Goal: Task Accomplishment & Management: Manage account settings

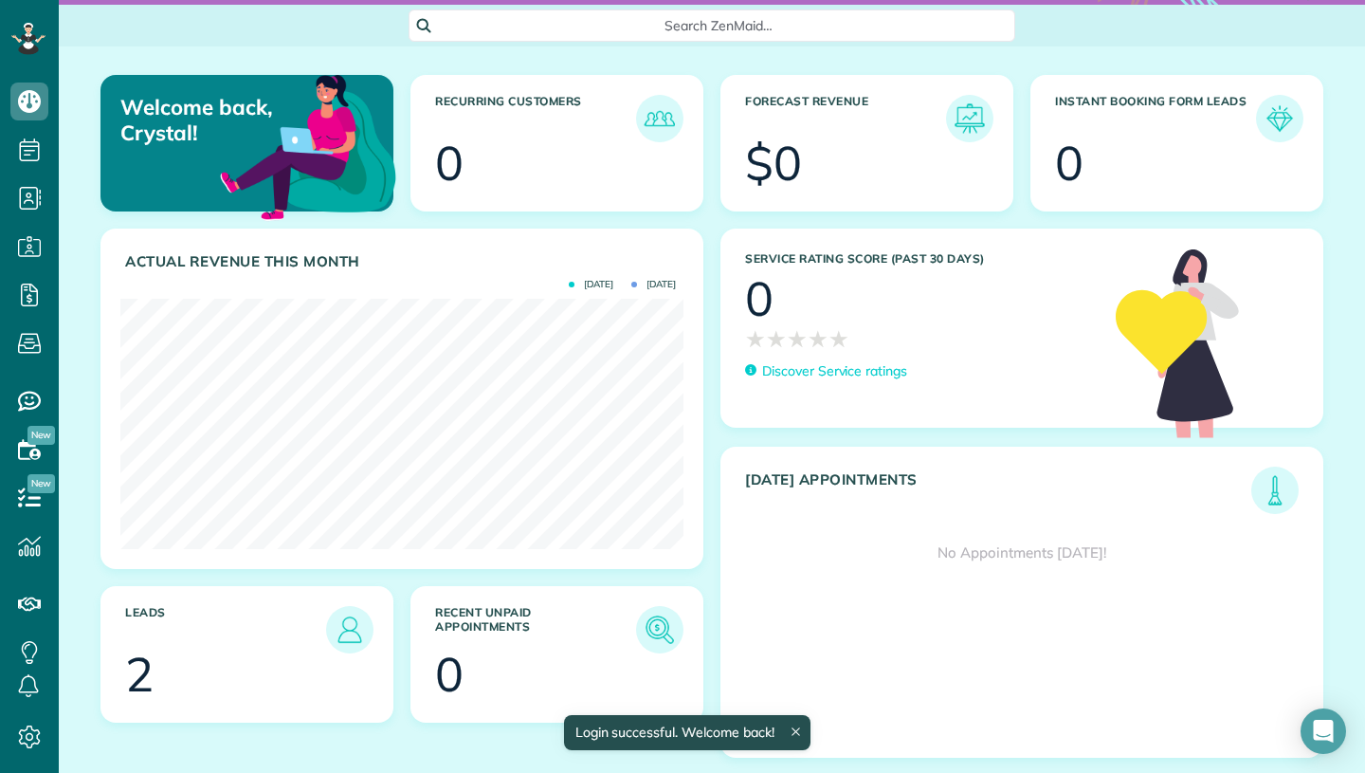
scroll to position [171, 0]
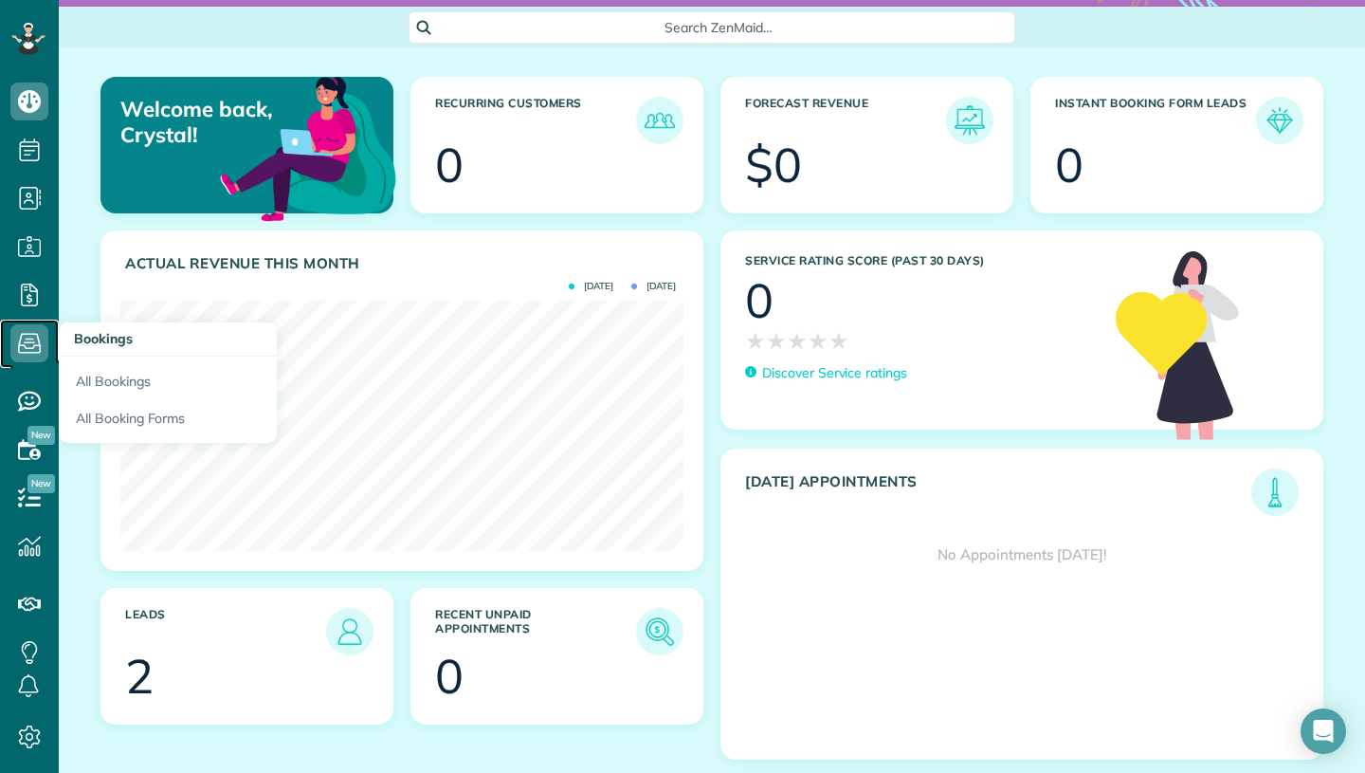
click at [36, 342] on icon at bounding box center [29, 343] width 38 height 38
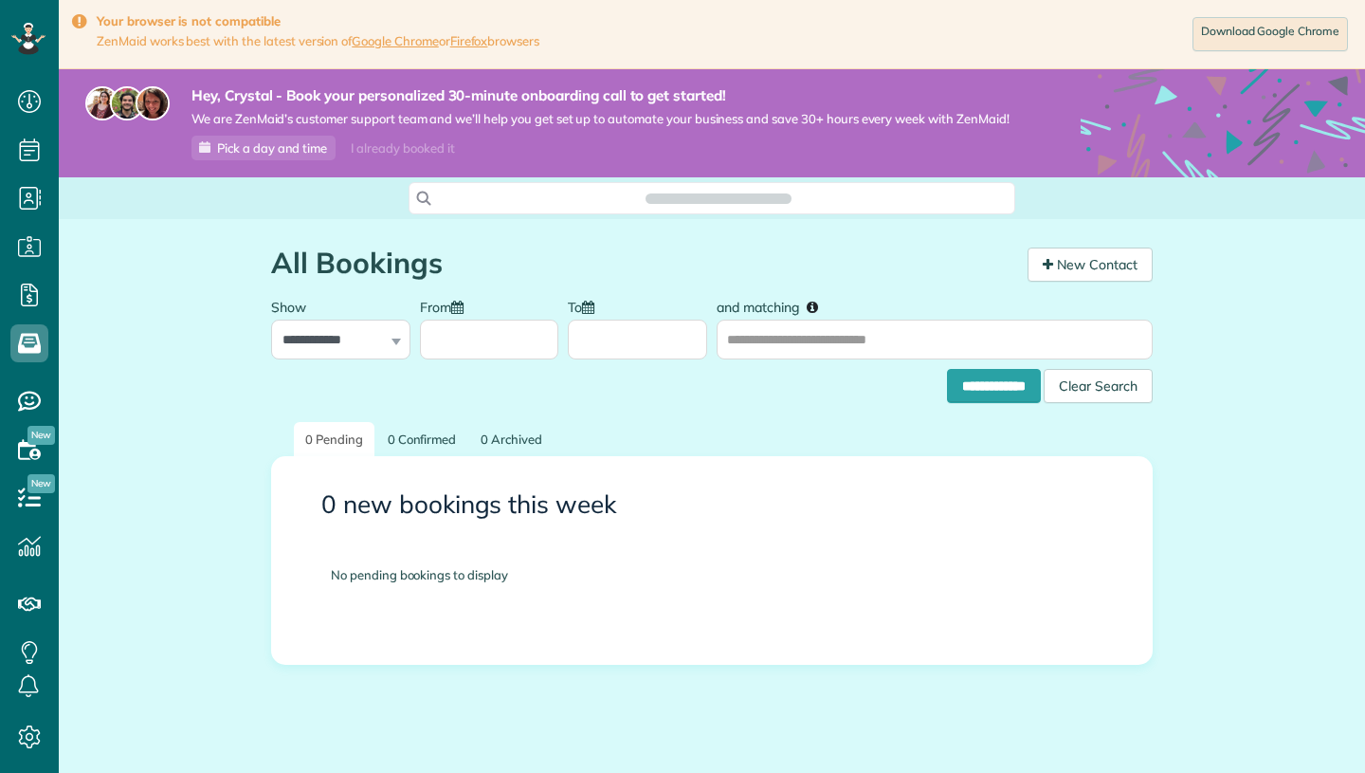
scroll to position [9, 9]
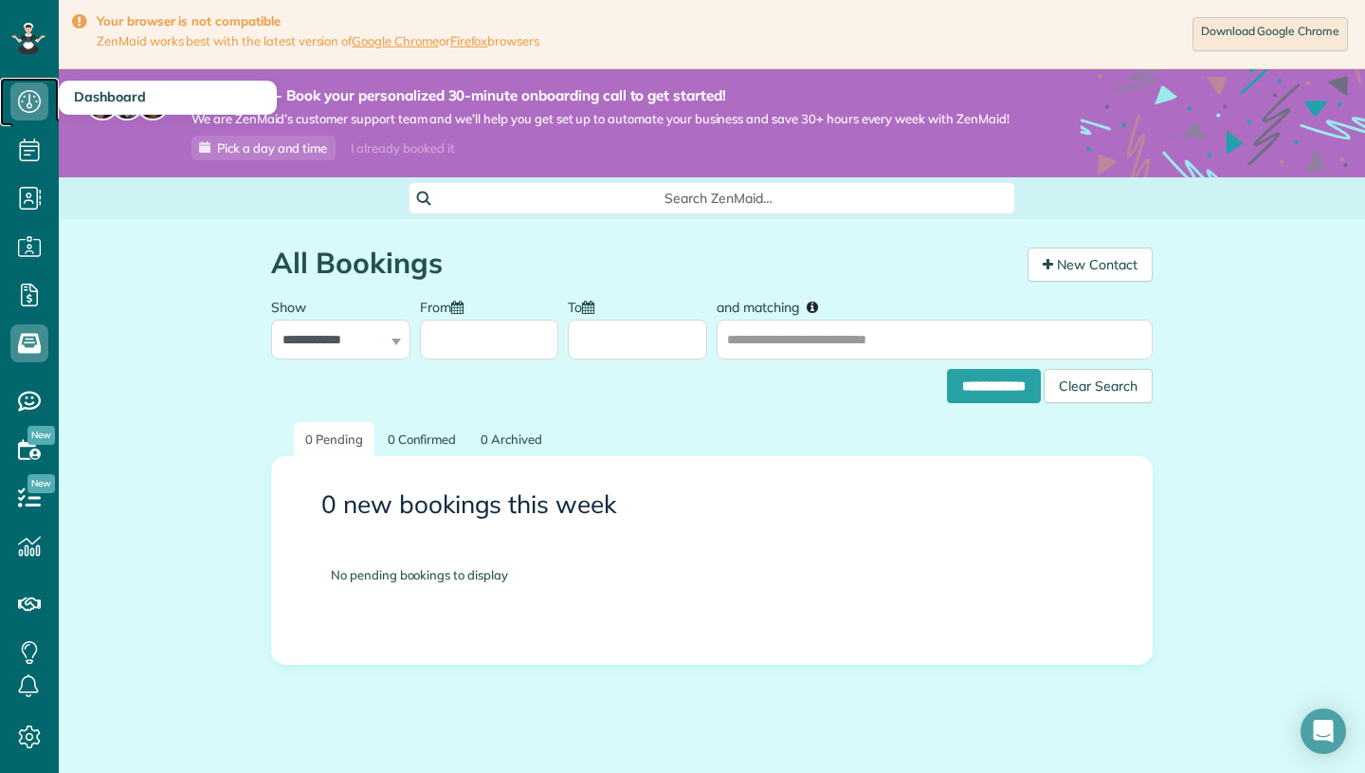
click at [30, 99] on icon at bounding box center [29, 101] width 38 height 38
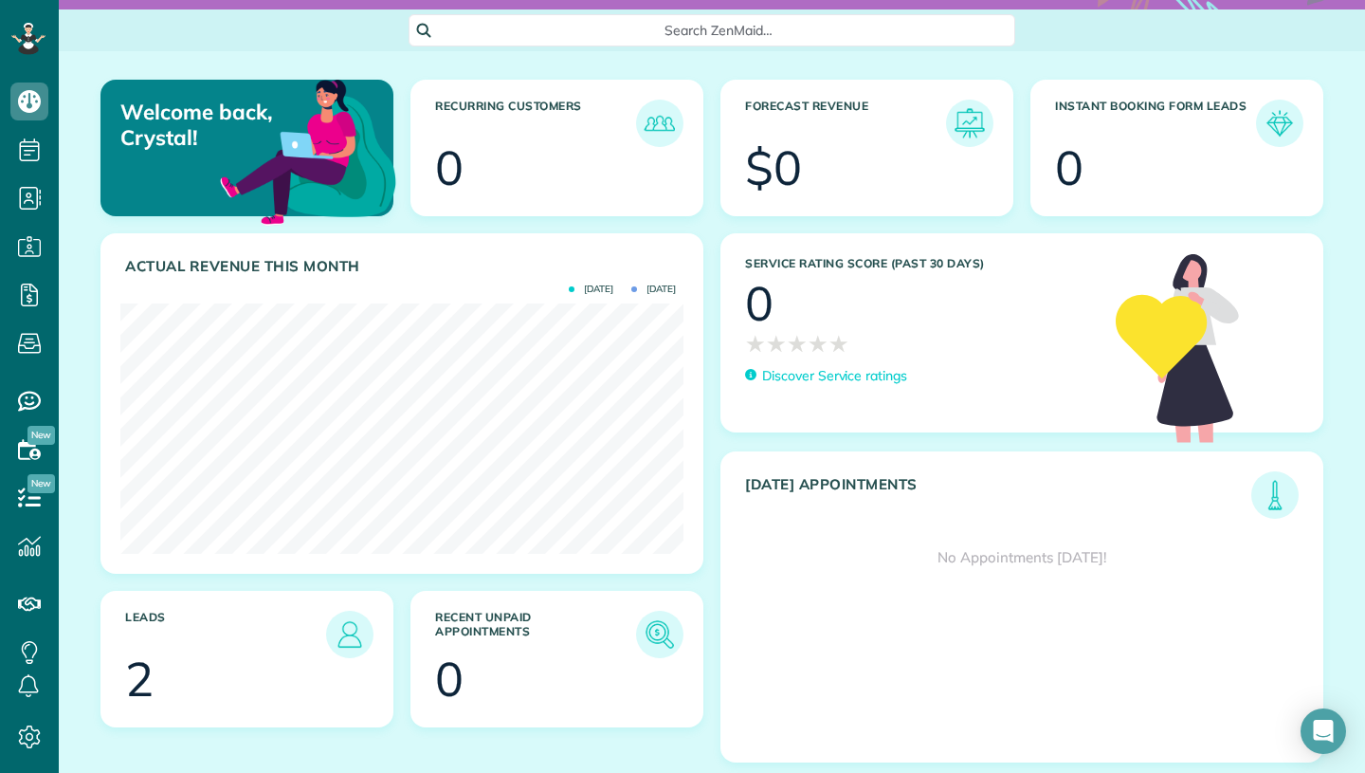
scroll to position [174, 0]
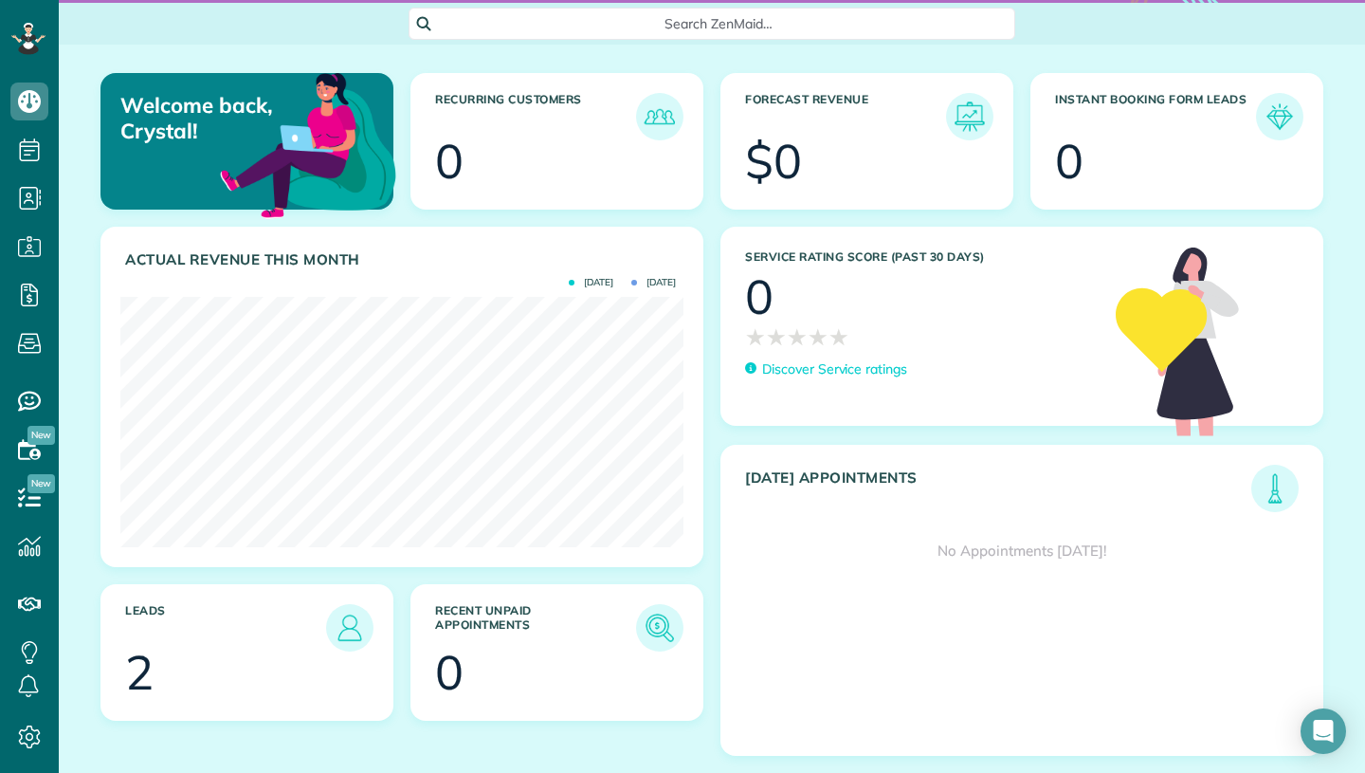
click at [272, 638] on h3 "Leads" at bounding box center [225, 627] width 201 height 47
click at [369, 633] on img at bounding box center [350, 628] width 44 height 44
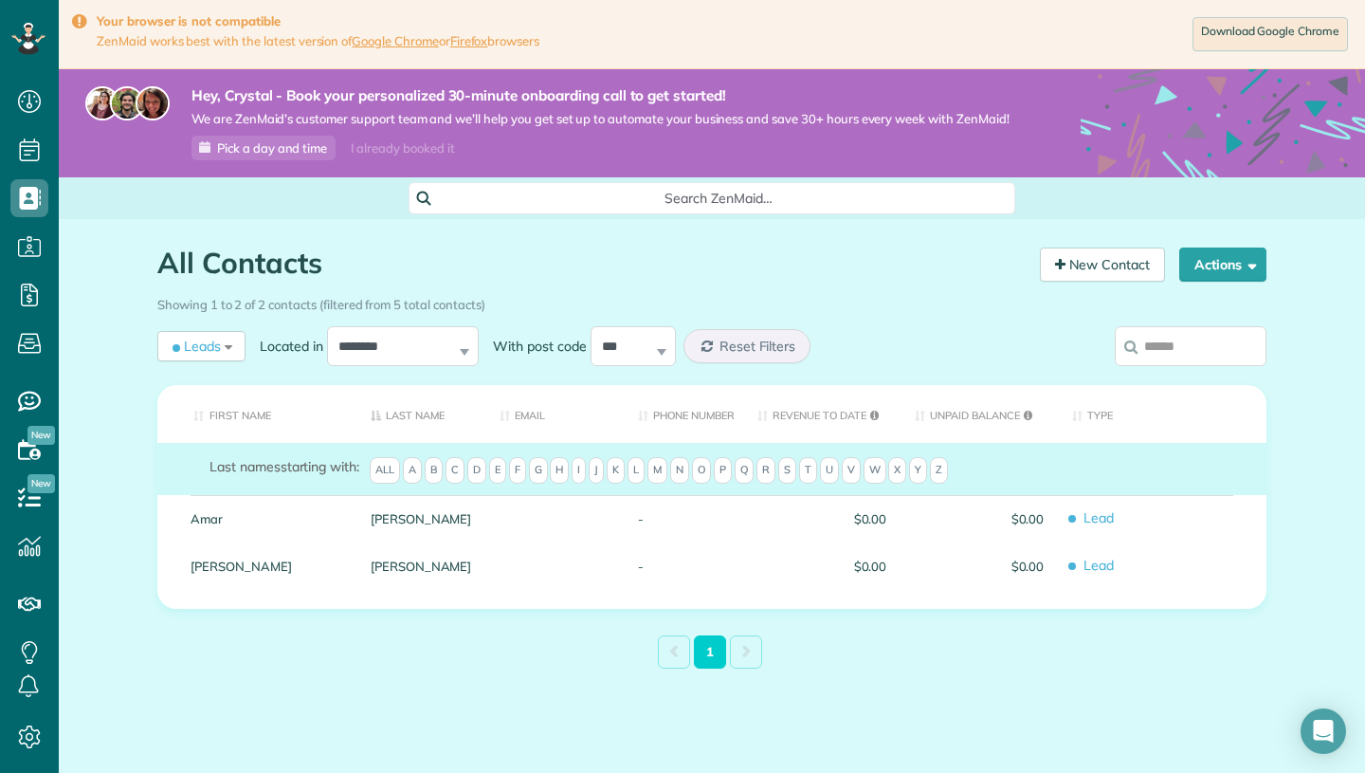
scroll to position [16, 0]
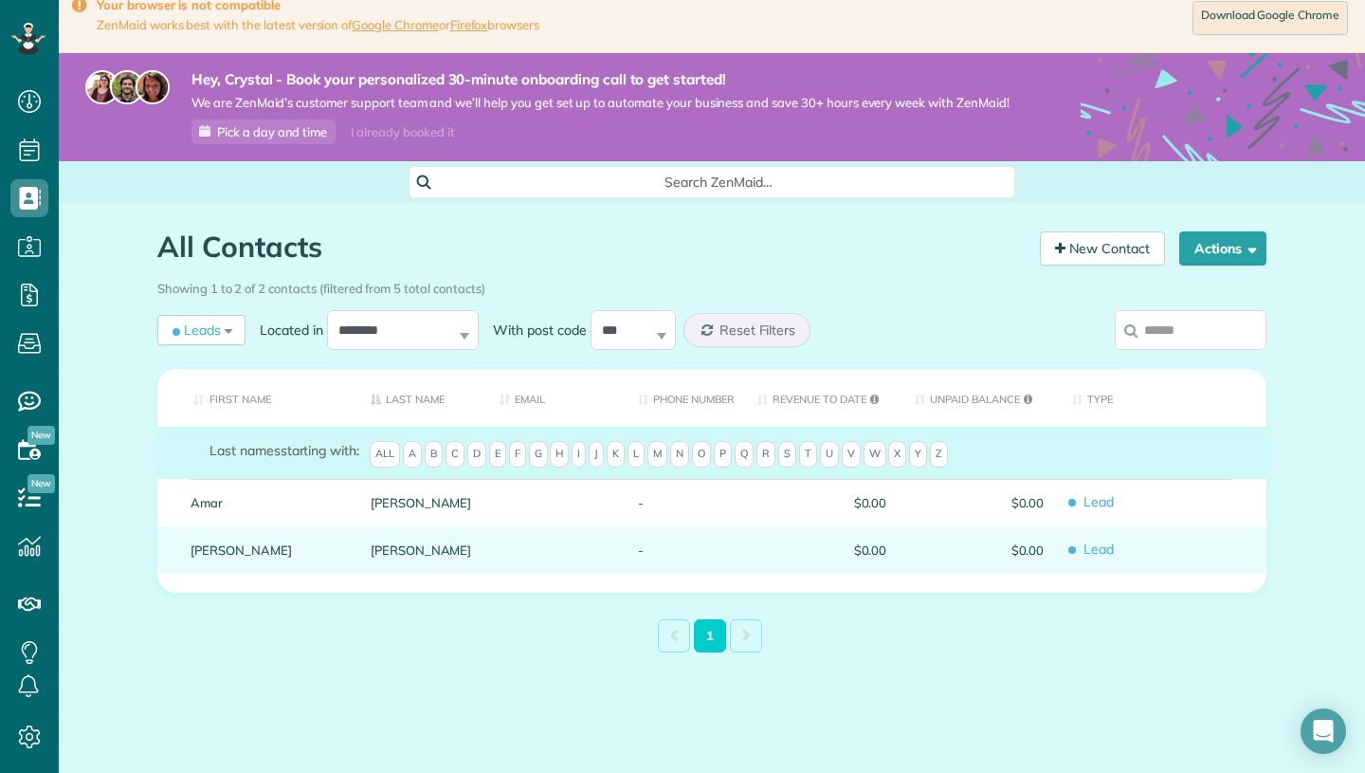
click at [1072, 552] on span "Lead" at bounding box center [1162, 549] width 180 height 33
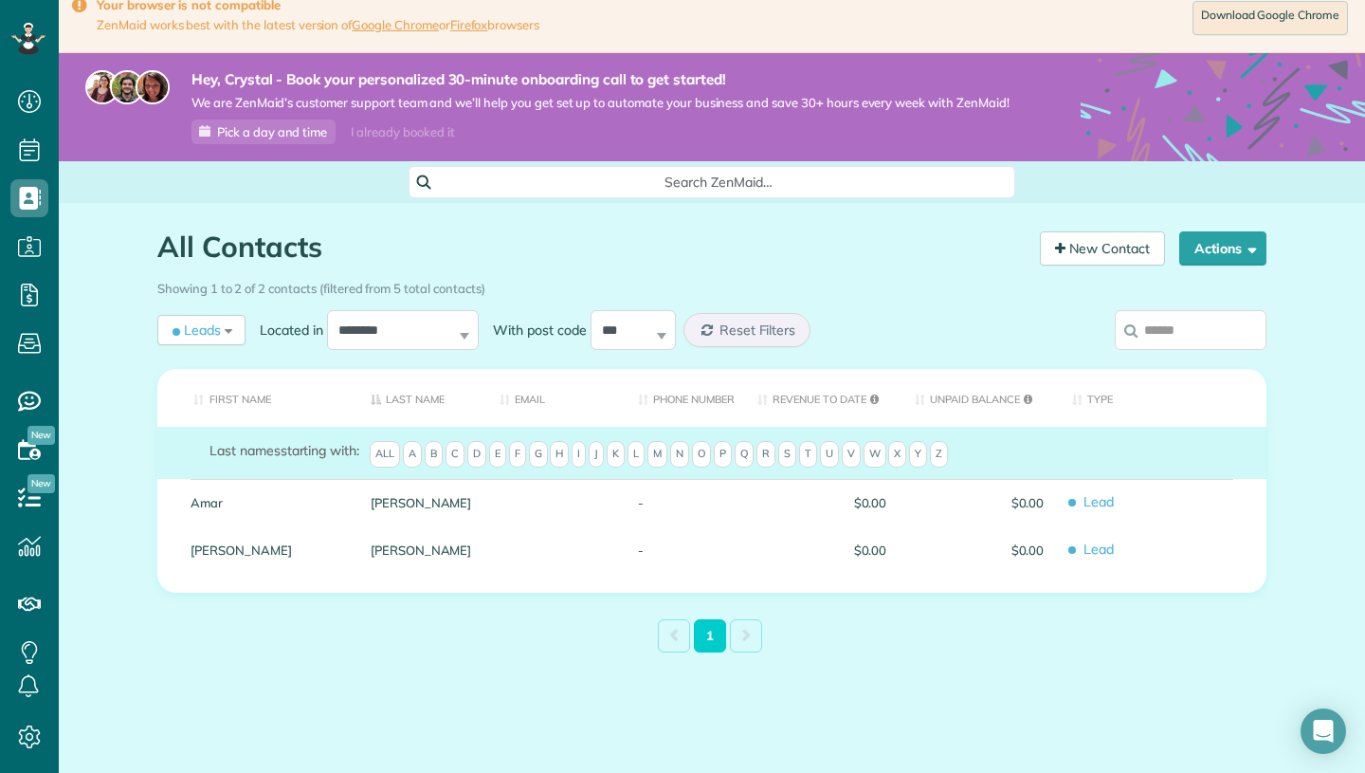
click at [1072, 552] on span "Lead" at bounding box center [1162, 549] width 180 height 33
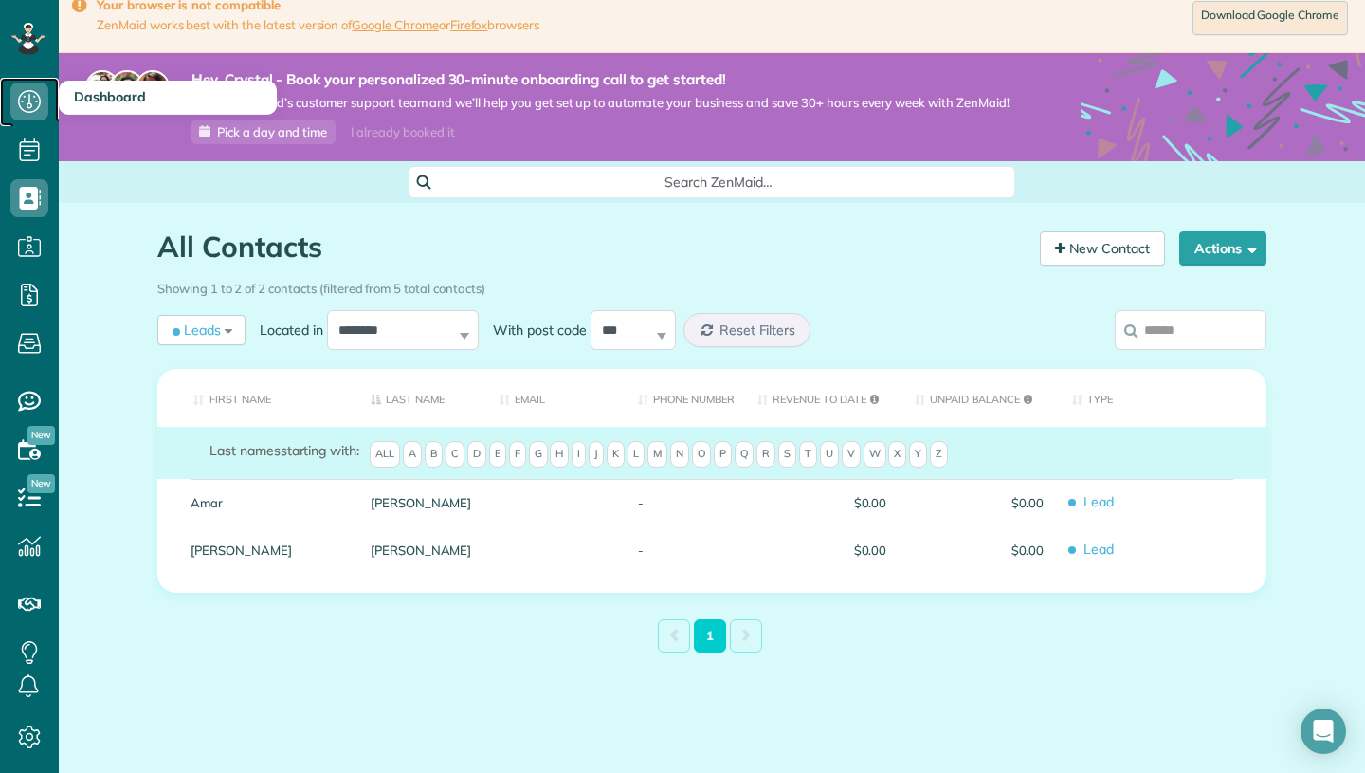
click at [36, 105] on icon at bounding box center [29, 101] width 38 height 38
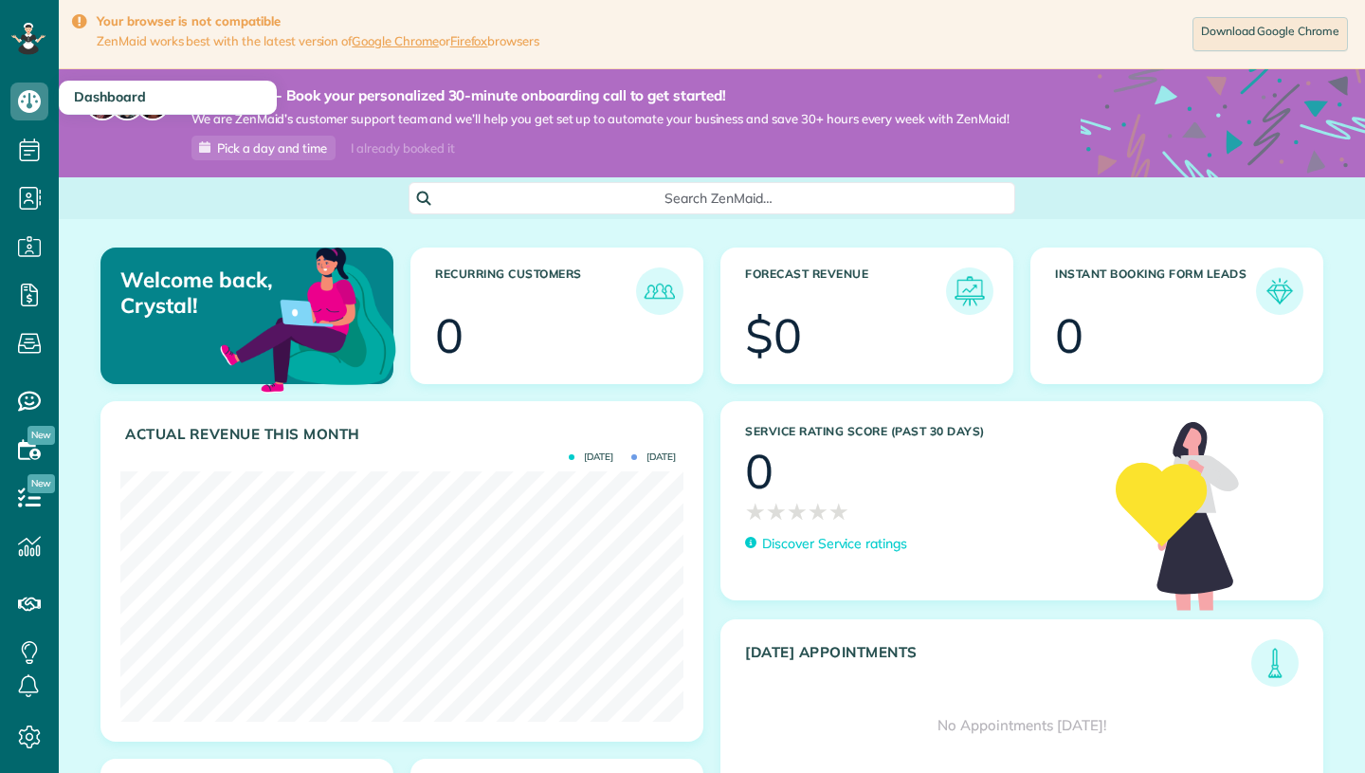
scroll to position [250, 563]
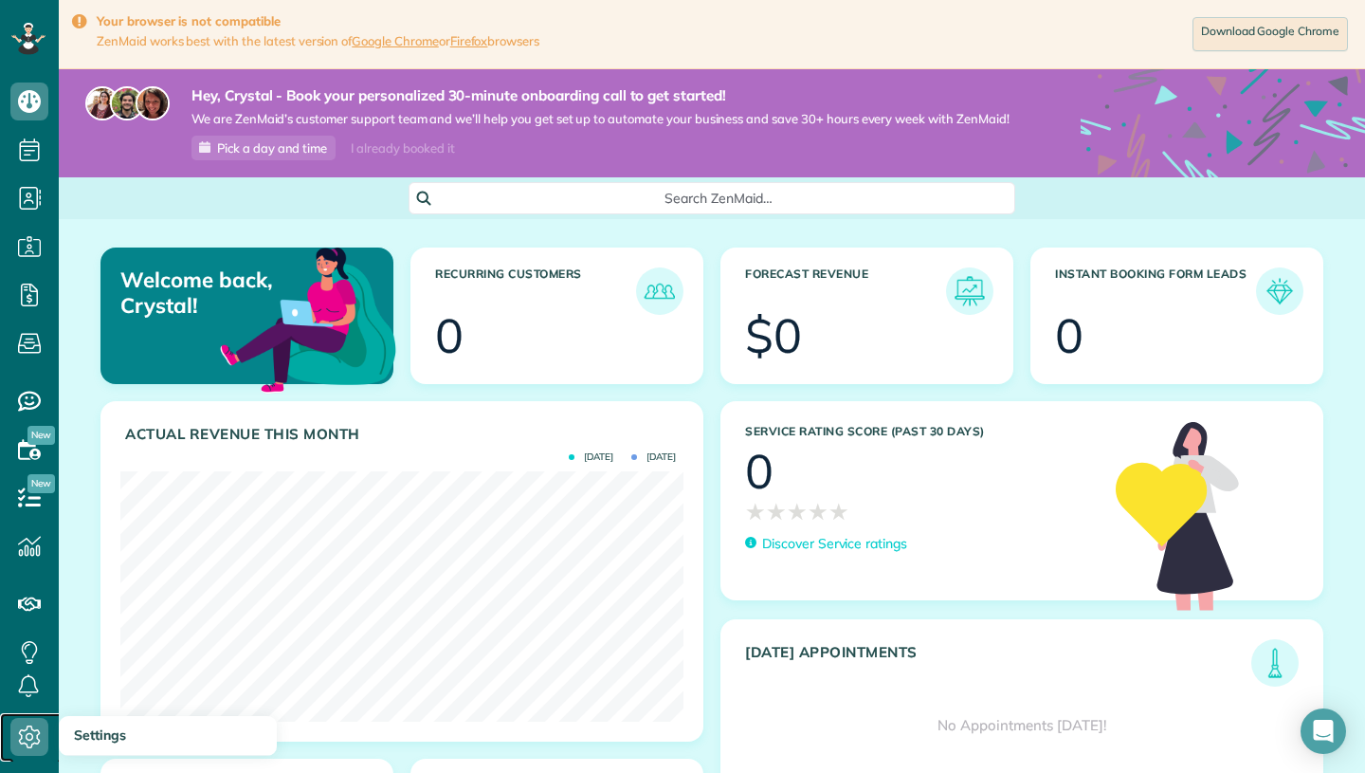
click at [18, 748] on icon at bounding box center [29, 737] width 38 height 38
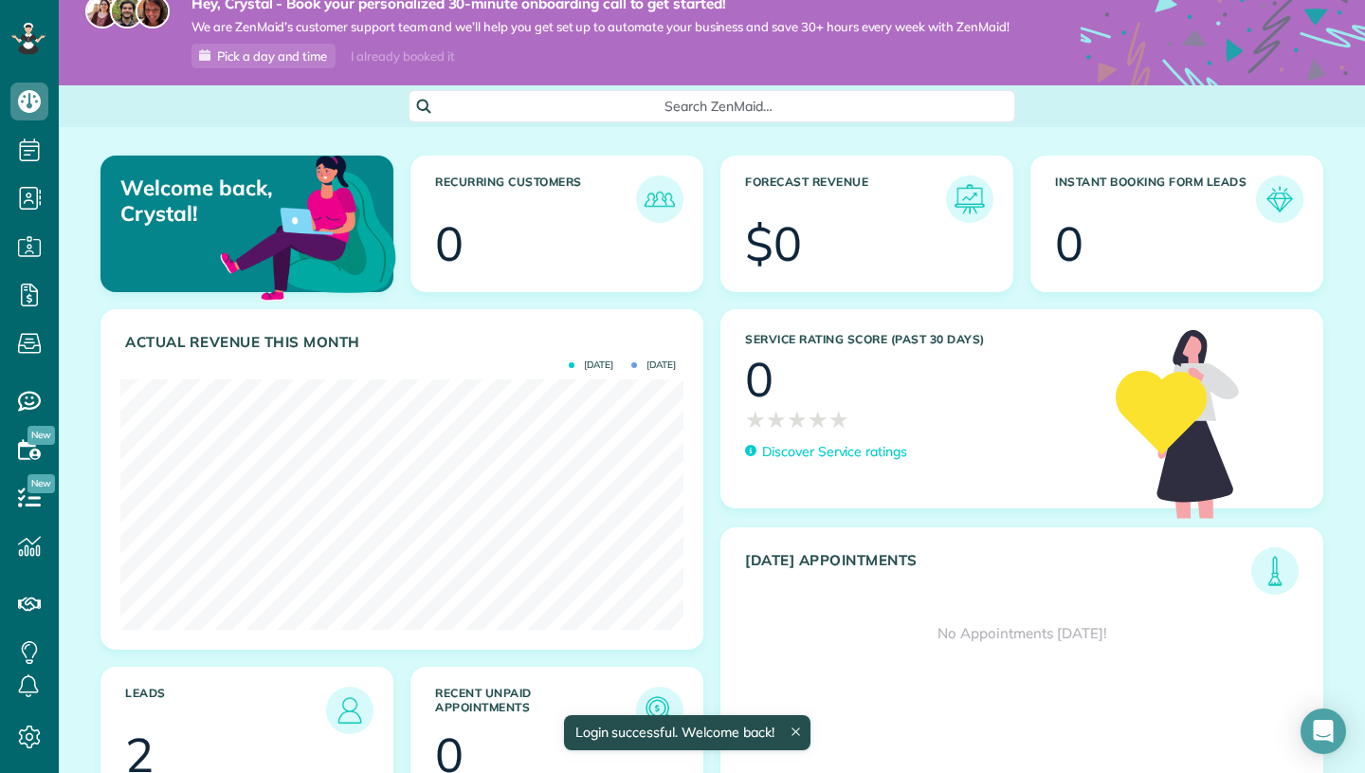
scroll to position [174, 0]
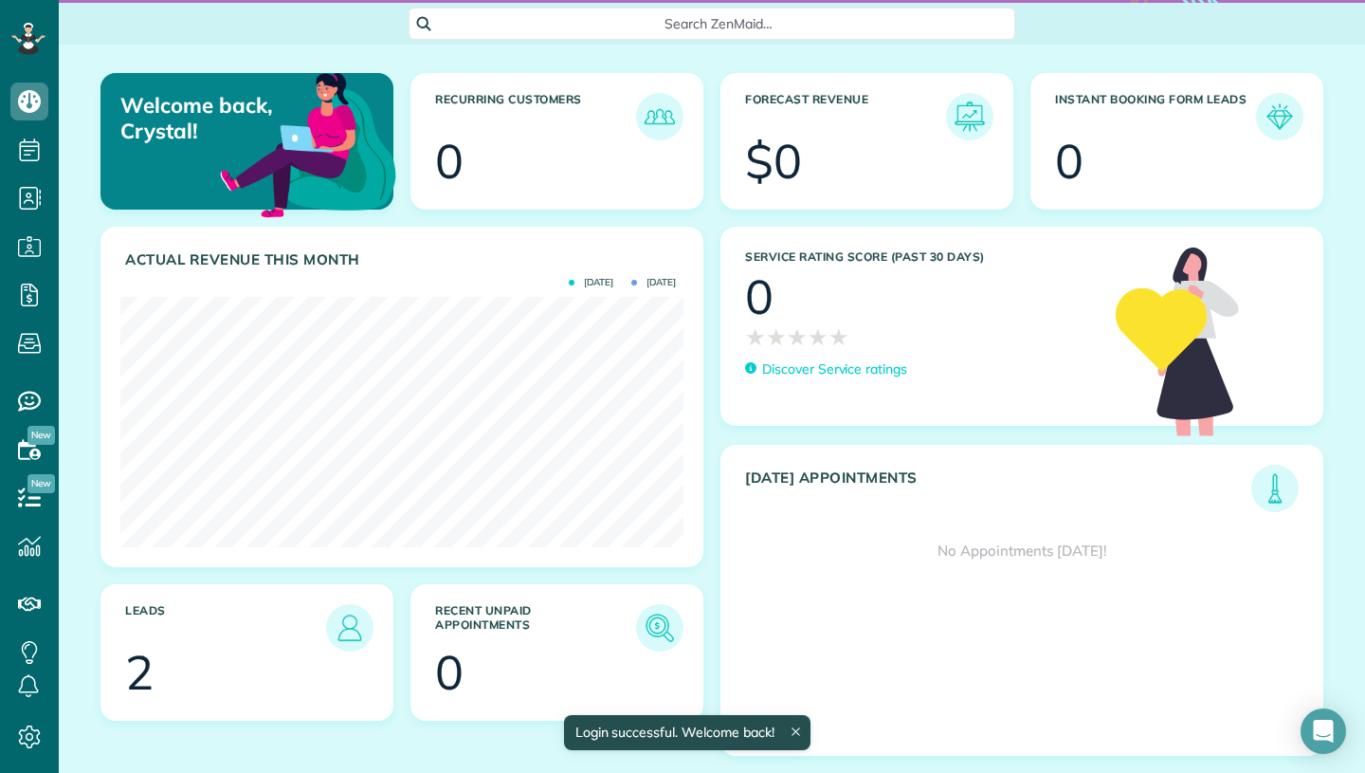
click at [331, 651] on div at bounding box center [265, 674] width 208 height 47
click at [150, 667] on div "2" at bounding box center [139, 671] width 28 height 47
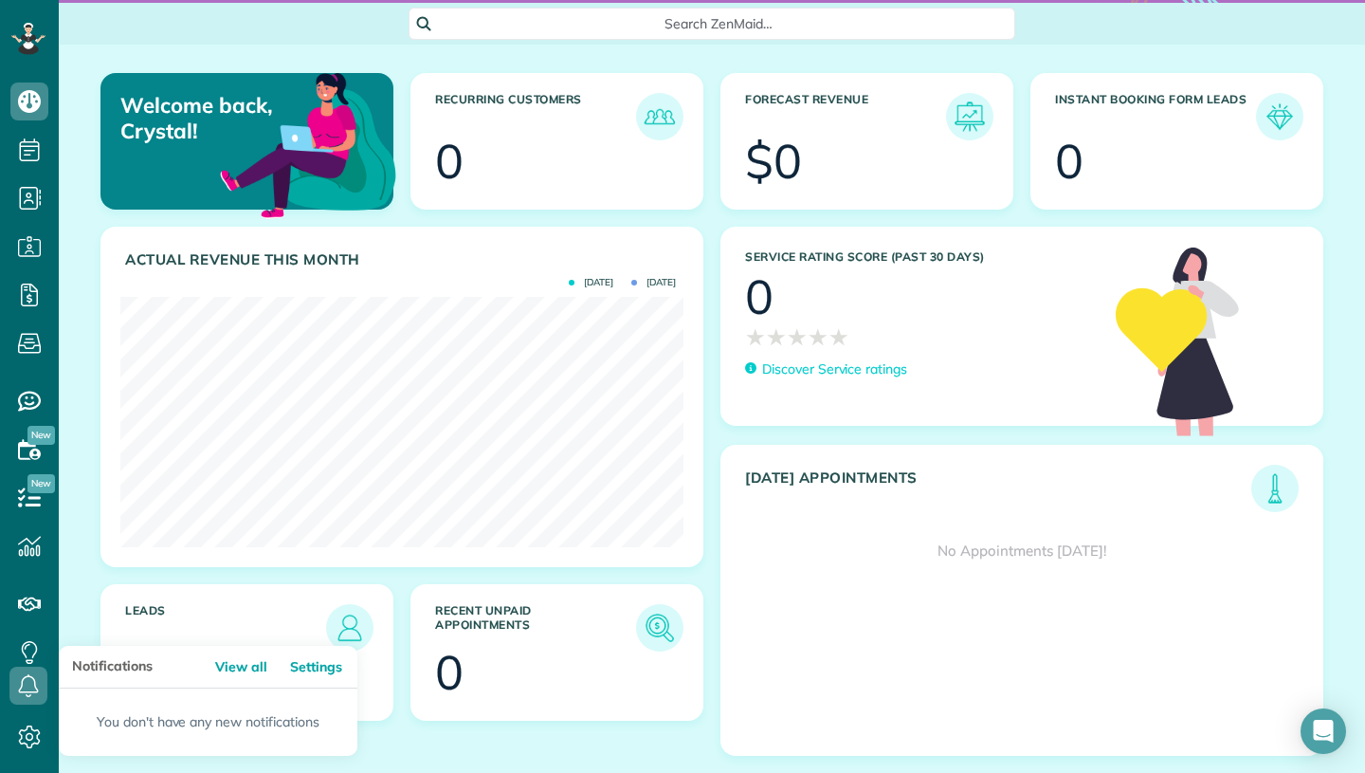
click at [178, 655] on div "View all Settings" at bounding box center [267, 666] width 179 height 43
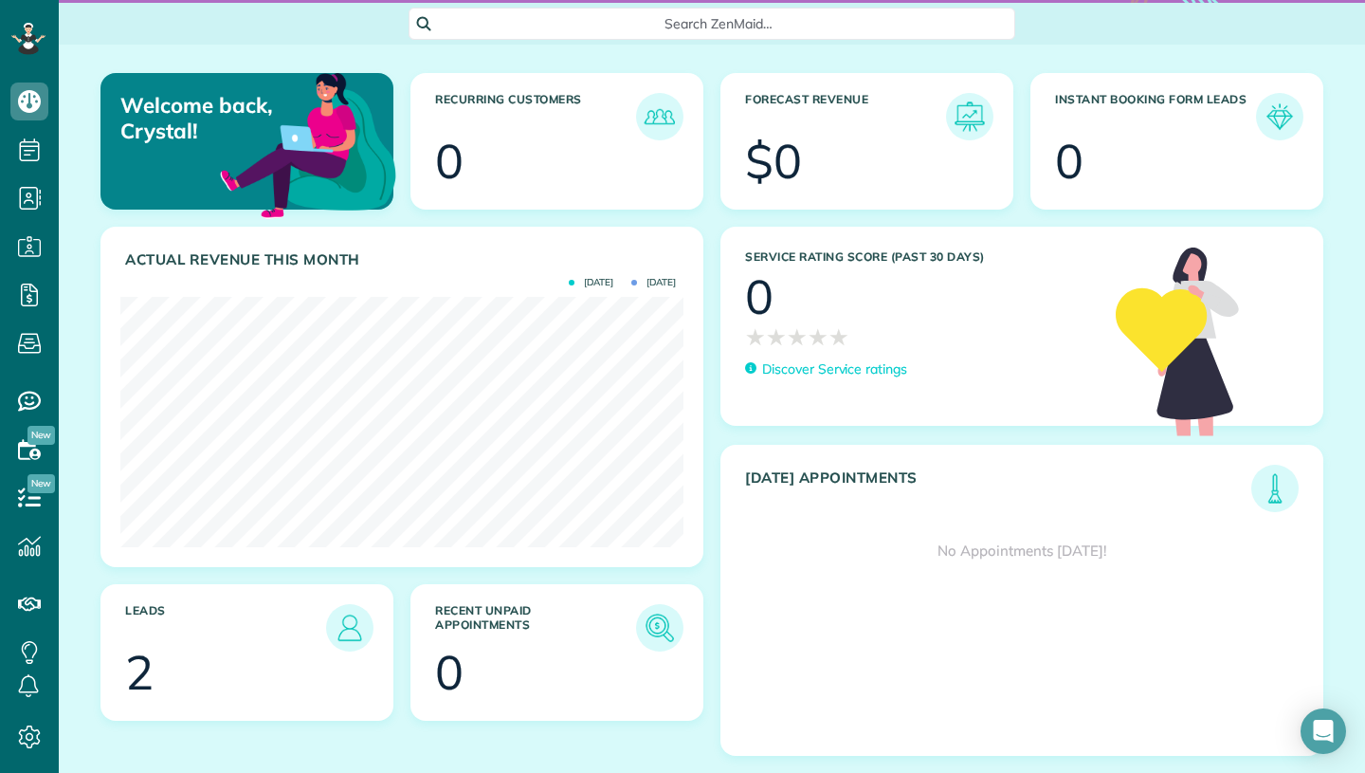
click at [191, 616] on h3 "Leads" at bounding box center [225, 627] width 201 height 47
click at [149, 609] on h3 "Leads" at bounding box center [225, 627] width 201 height 47
click at [148, 672] on div "2" at bounding box center [139, 671] width 28 height 47
click at [337, 631] on img at bounding box center [350, 628] width 44 height 44
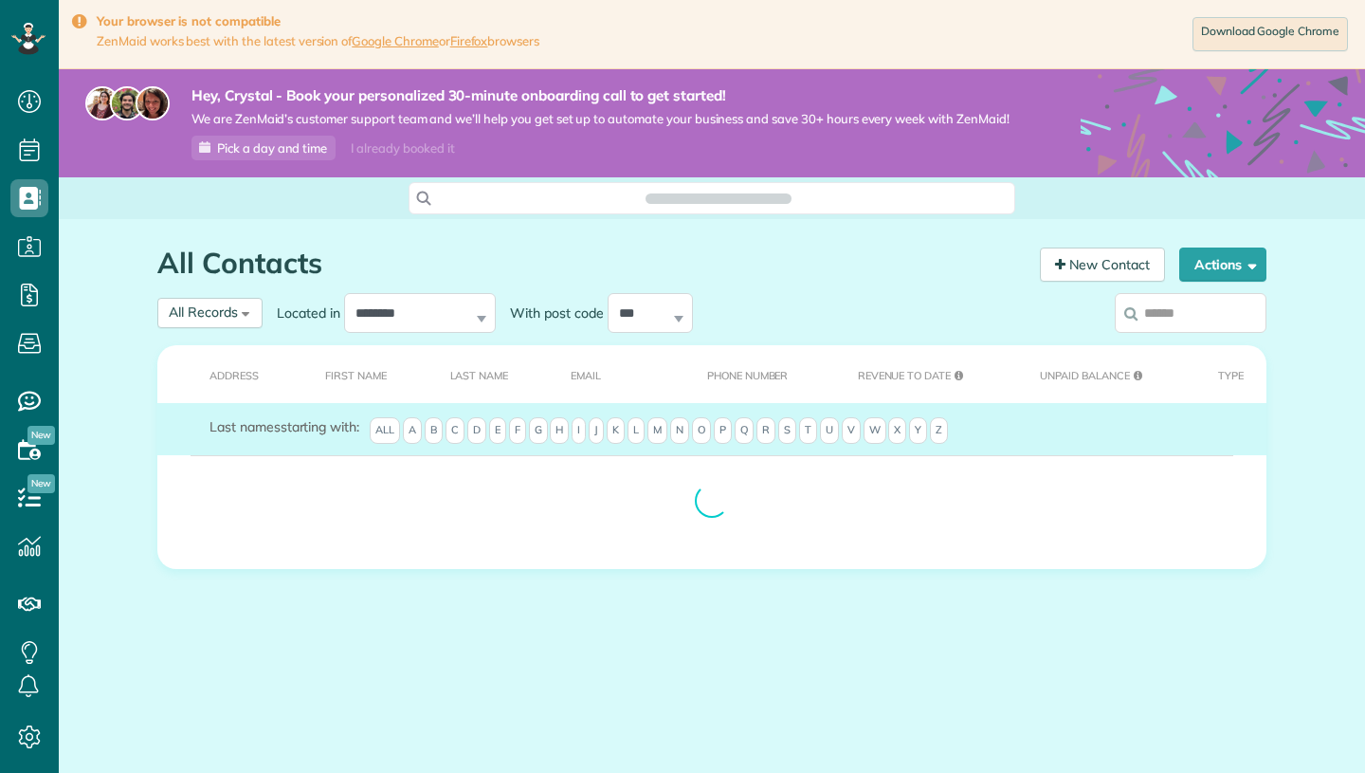
scroll to position [9, 9]
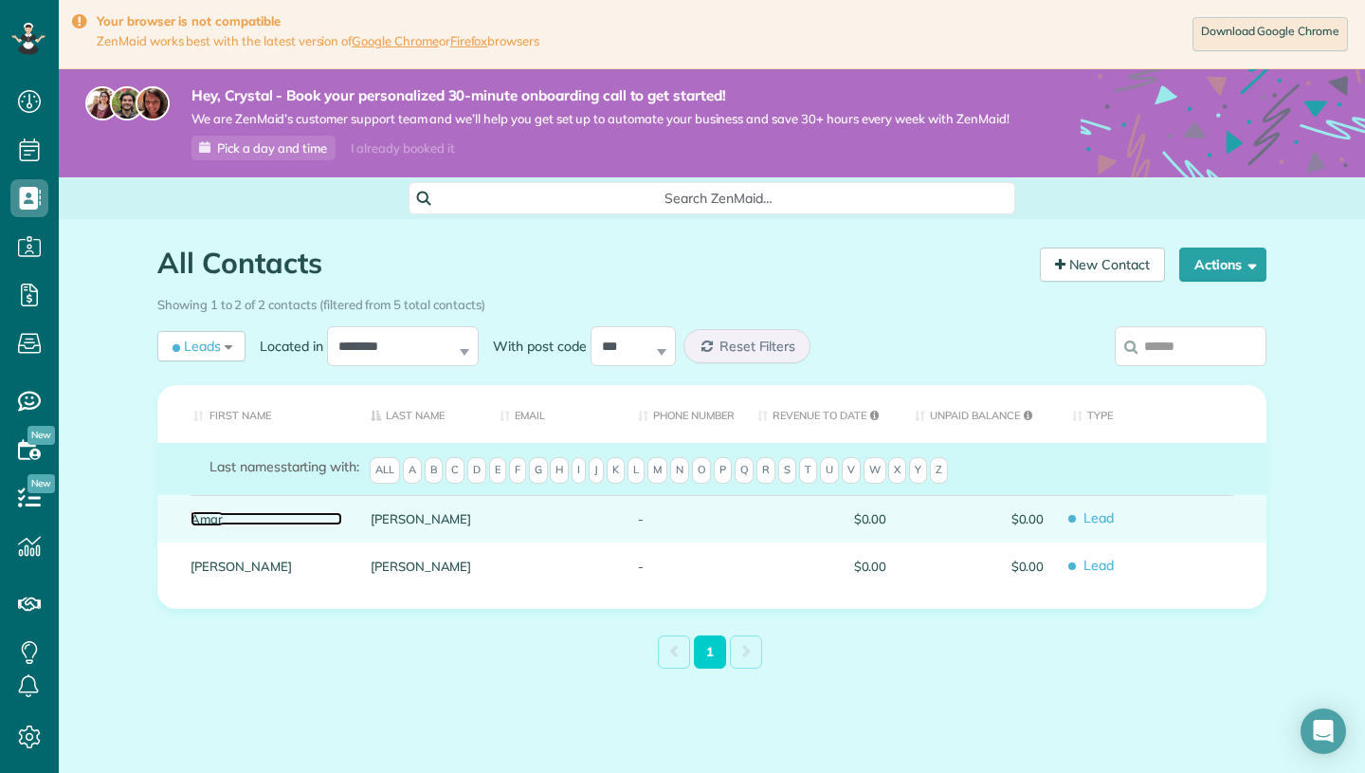
click at [222, 514] on link "Amar" at bounding box center [267, 518] width 152 height 13
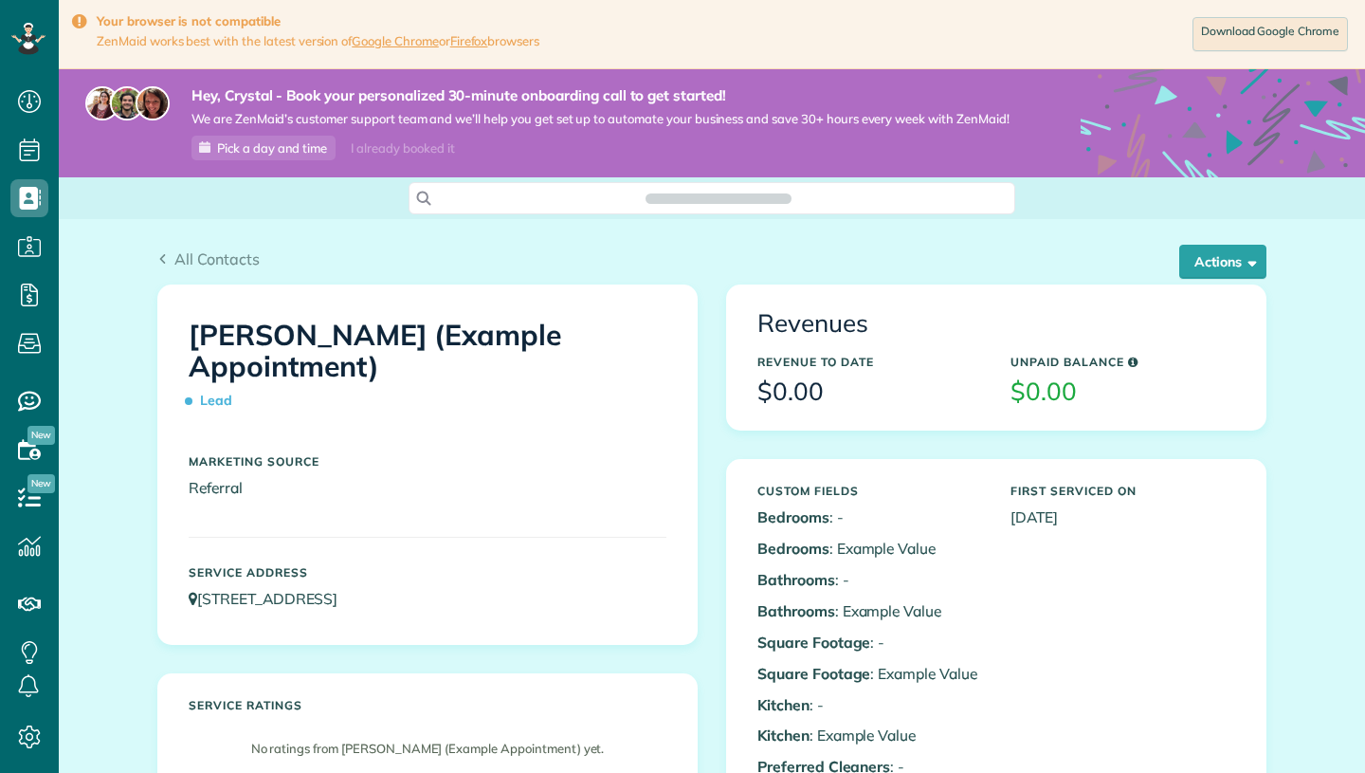
scroll to position [9, 9]
click at [230, 258] on span "All Contacts" at bounding box center [216, 258] width 85 height 19
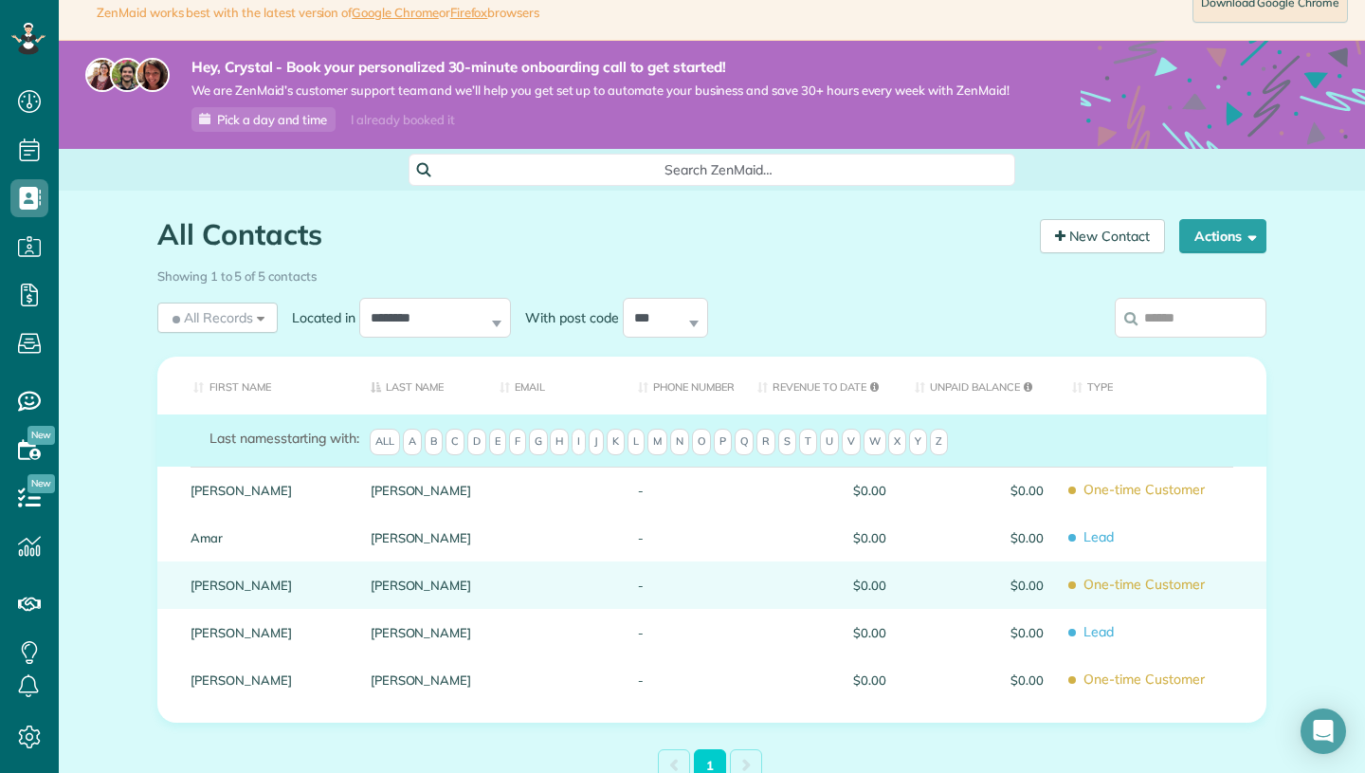
scroll to position [13, 0]
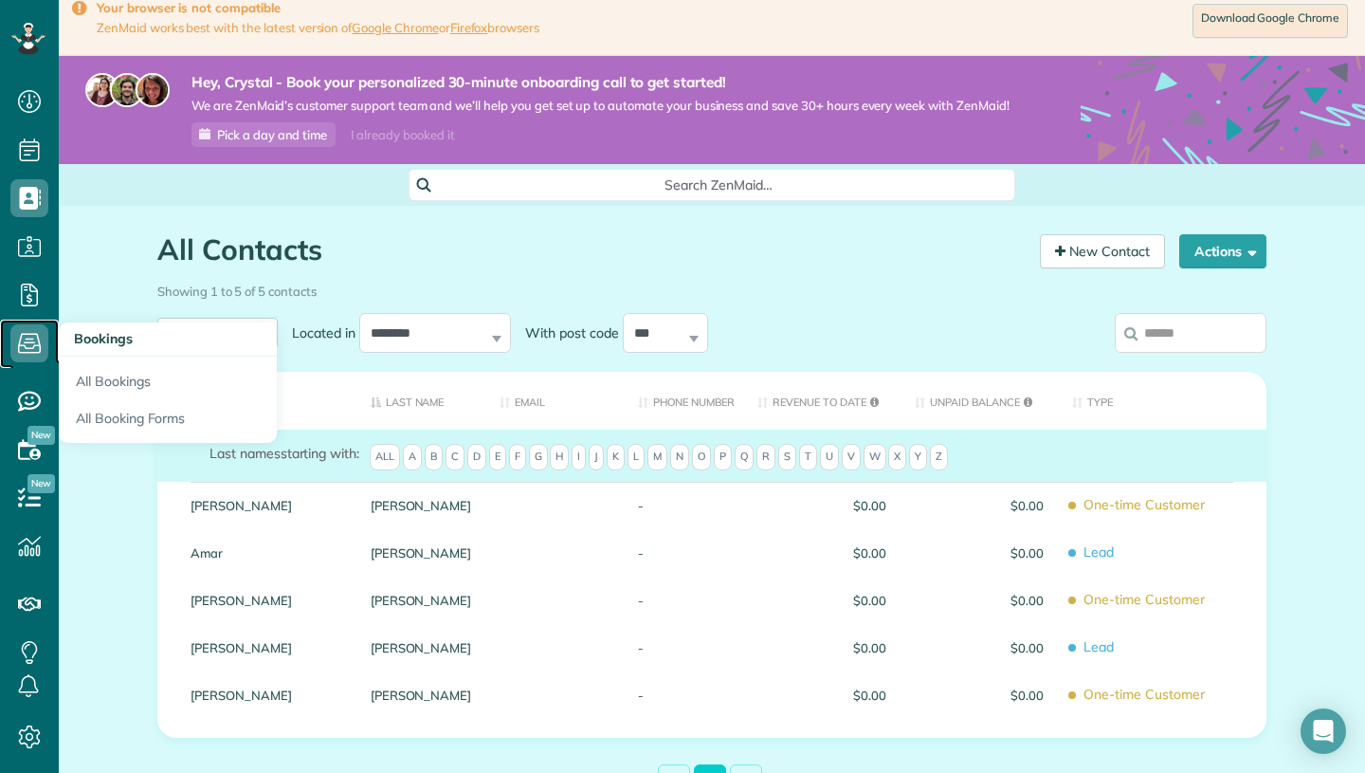
click at [27, 348] on use at bounding box center [29, 344] width 23 height 20
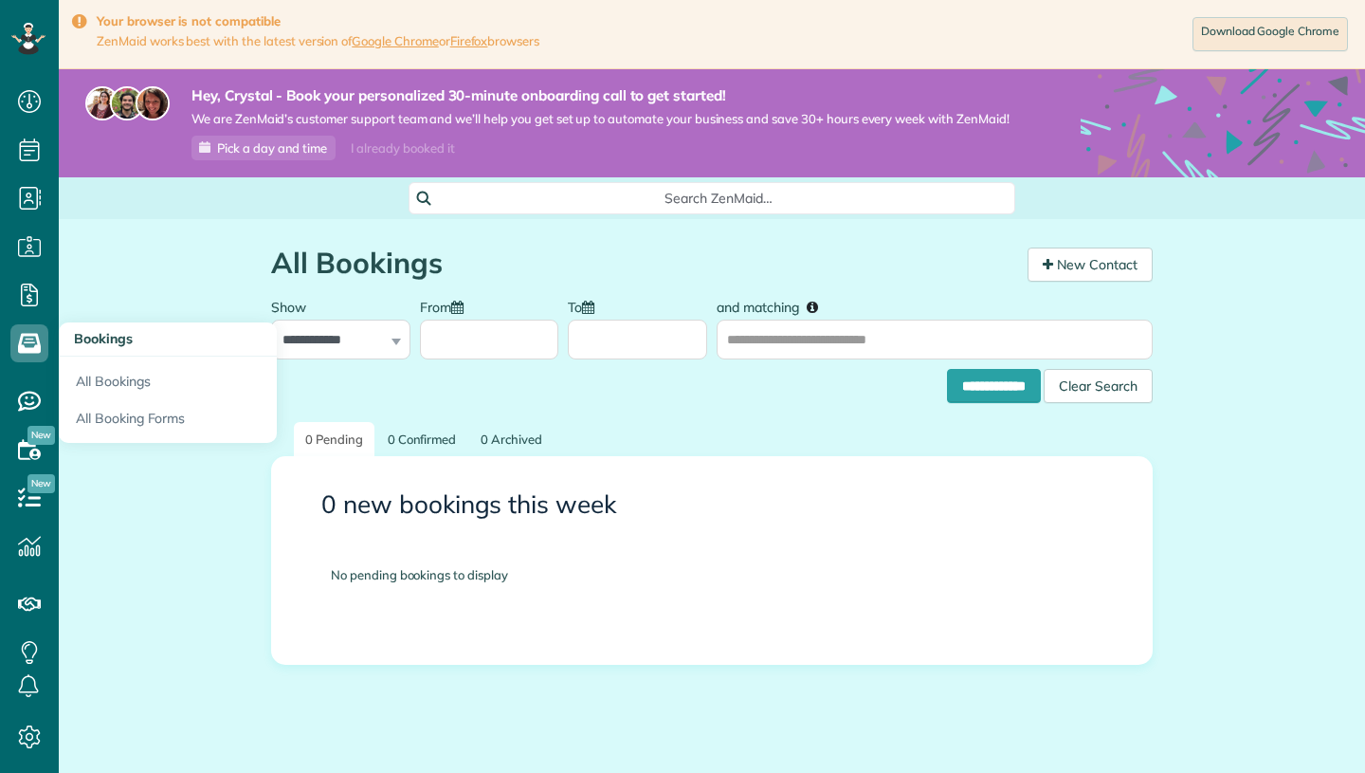
scroll to position [9, 9]
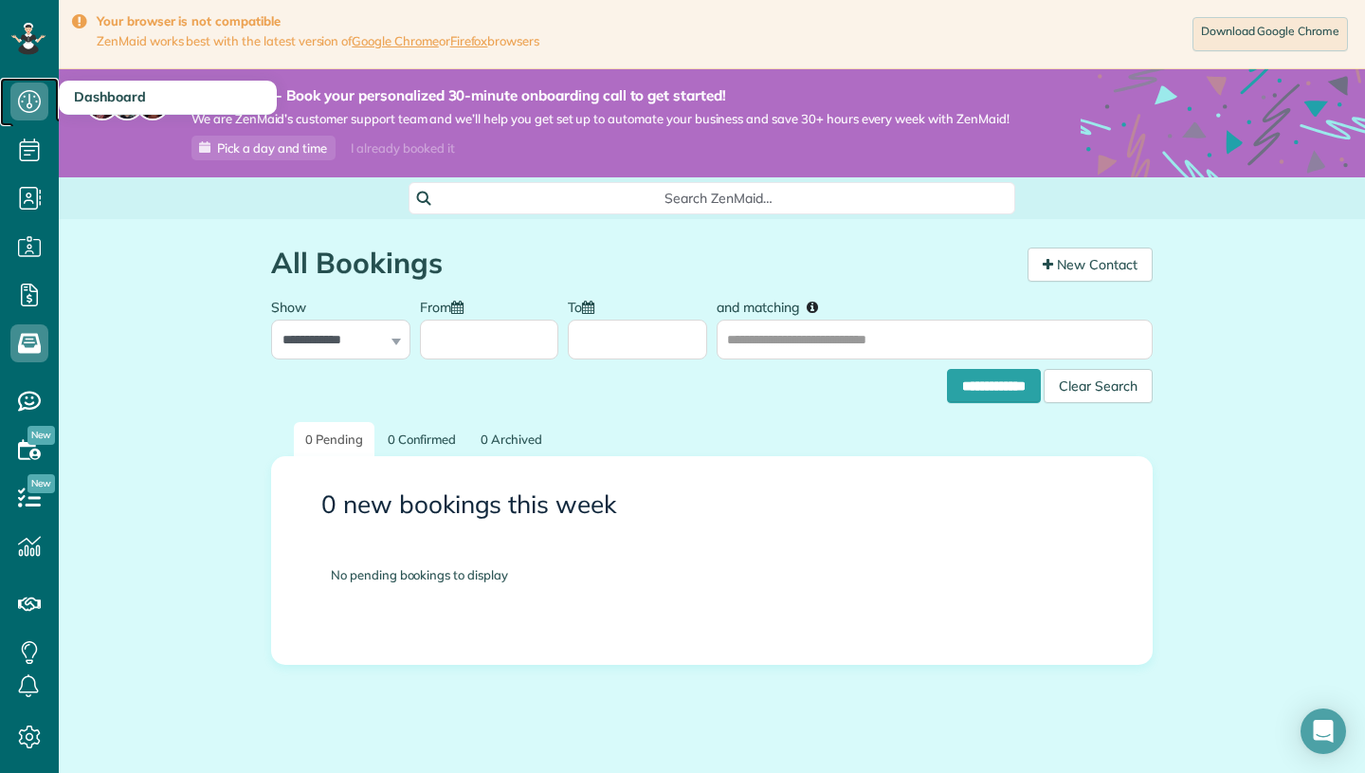
click at [41, 99] on icon at bounding box center [29, 101] width 38 height 38
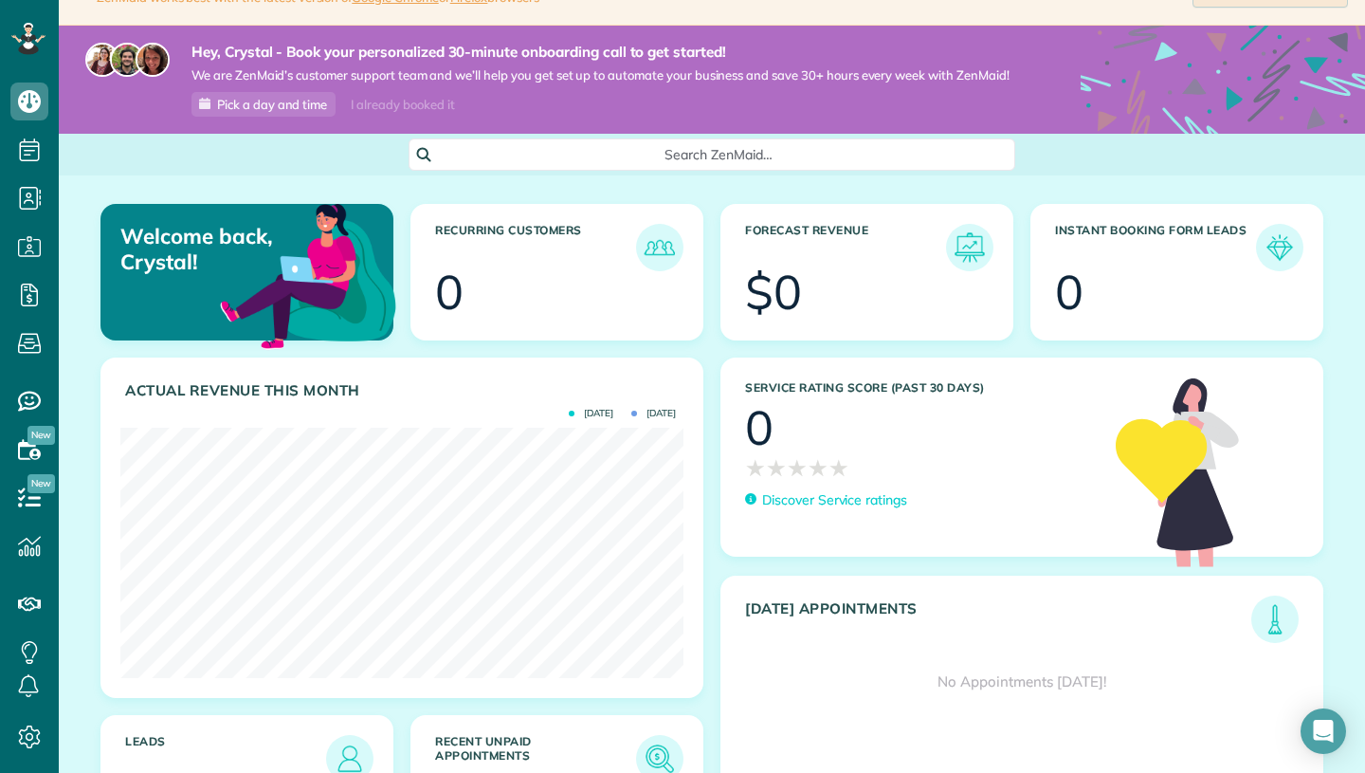
scroll to position [174, 0]
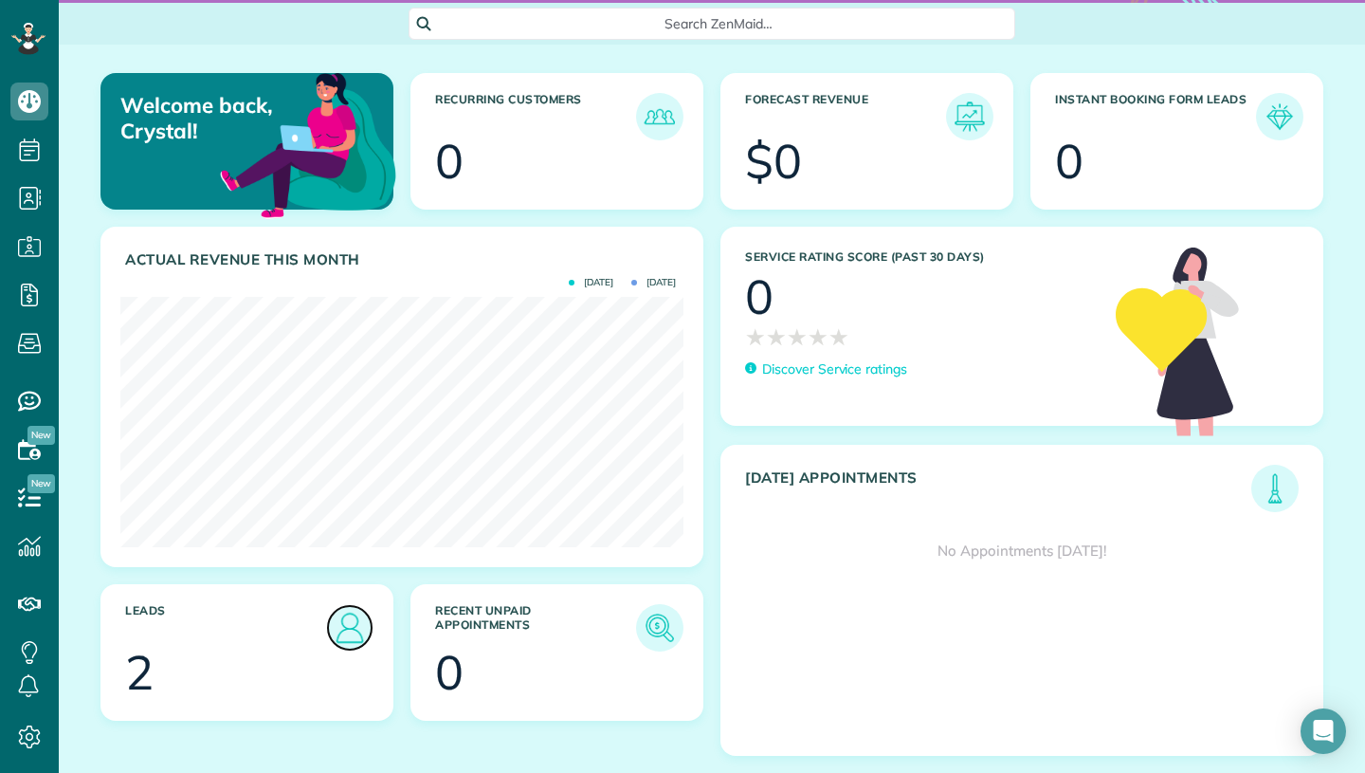
click at [352, 629] on img at bounding box center [350, 628] width 44 height 44
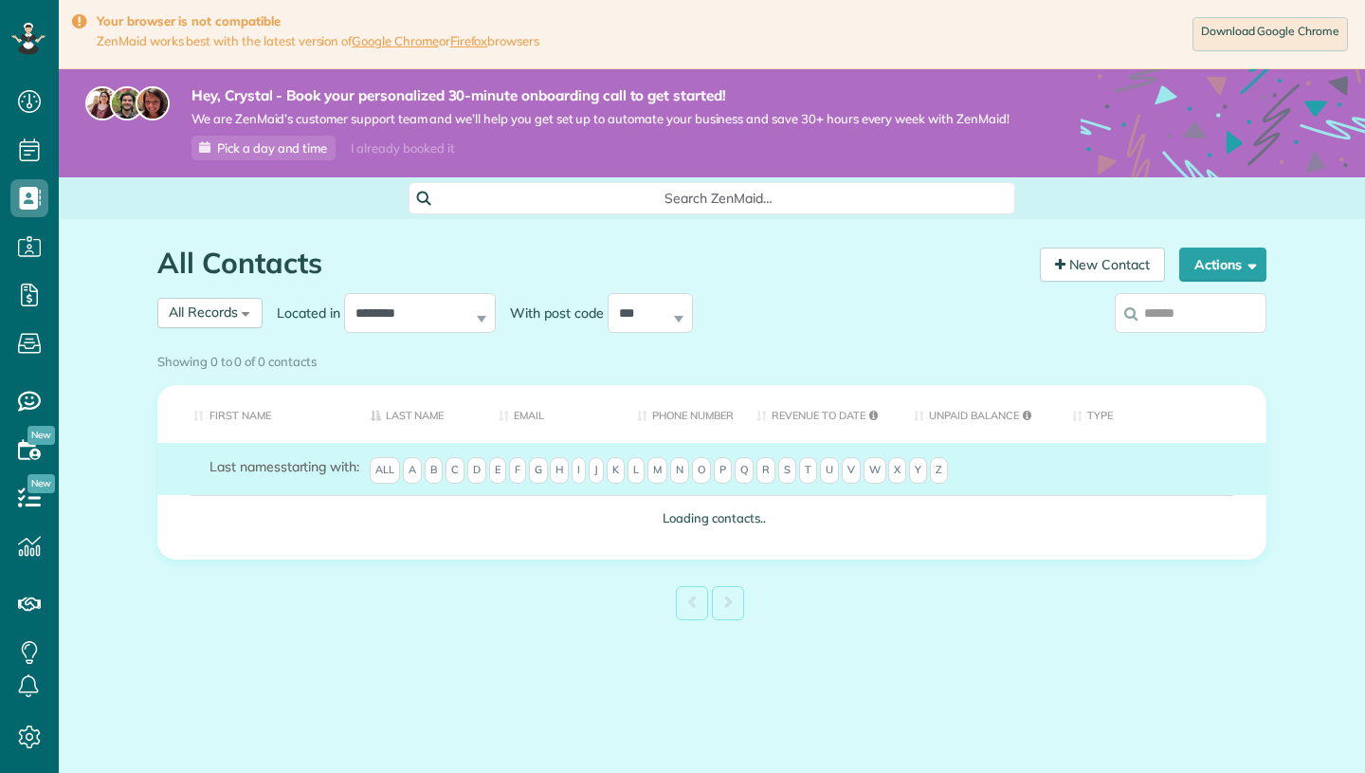
scroll to position [9, 9]
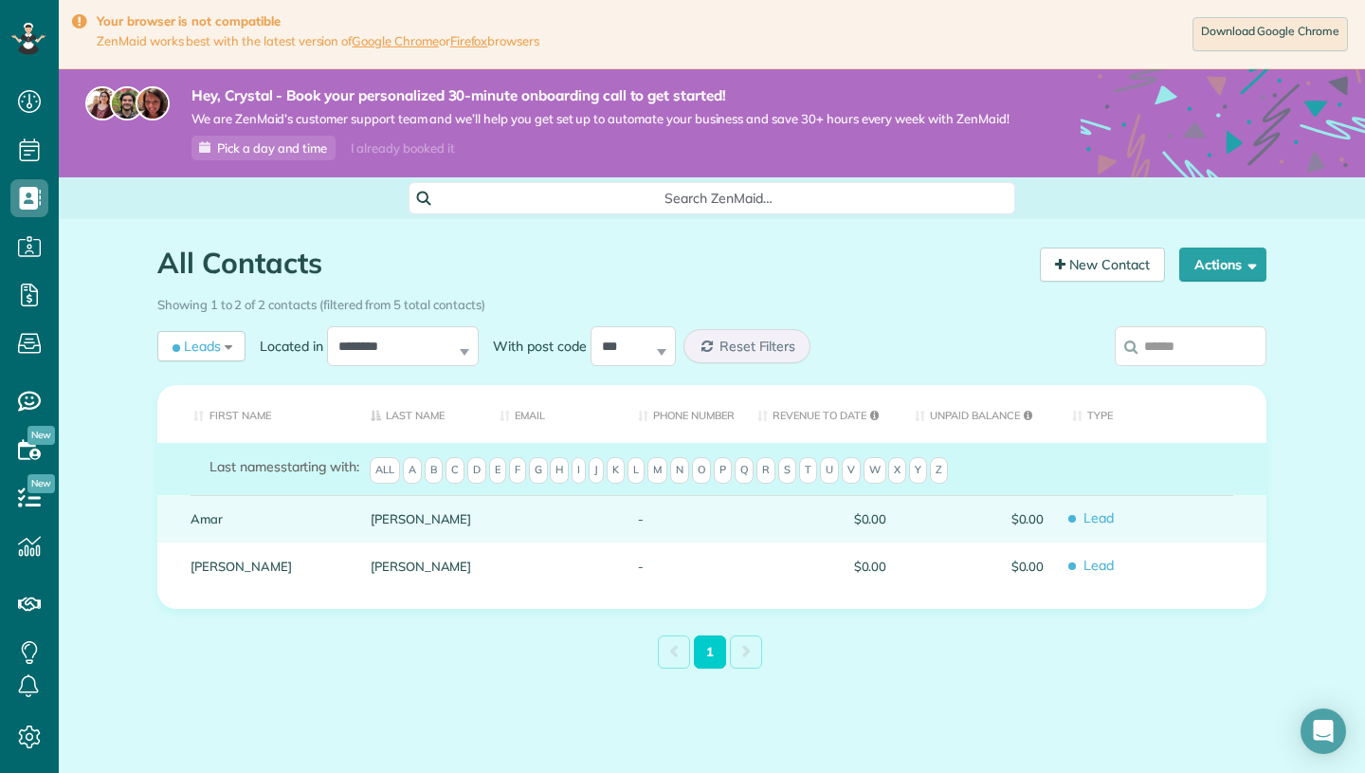
click at [631, 540] on div "-" at bounding box center [683, 518] width 119 height 47
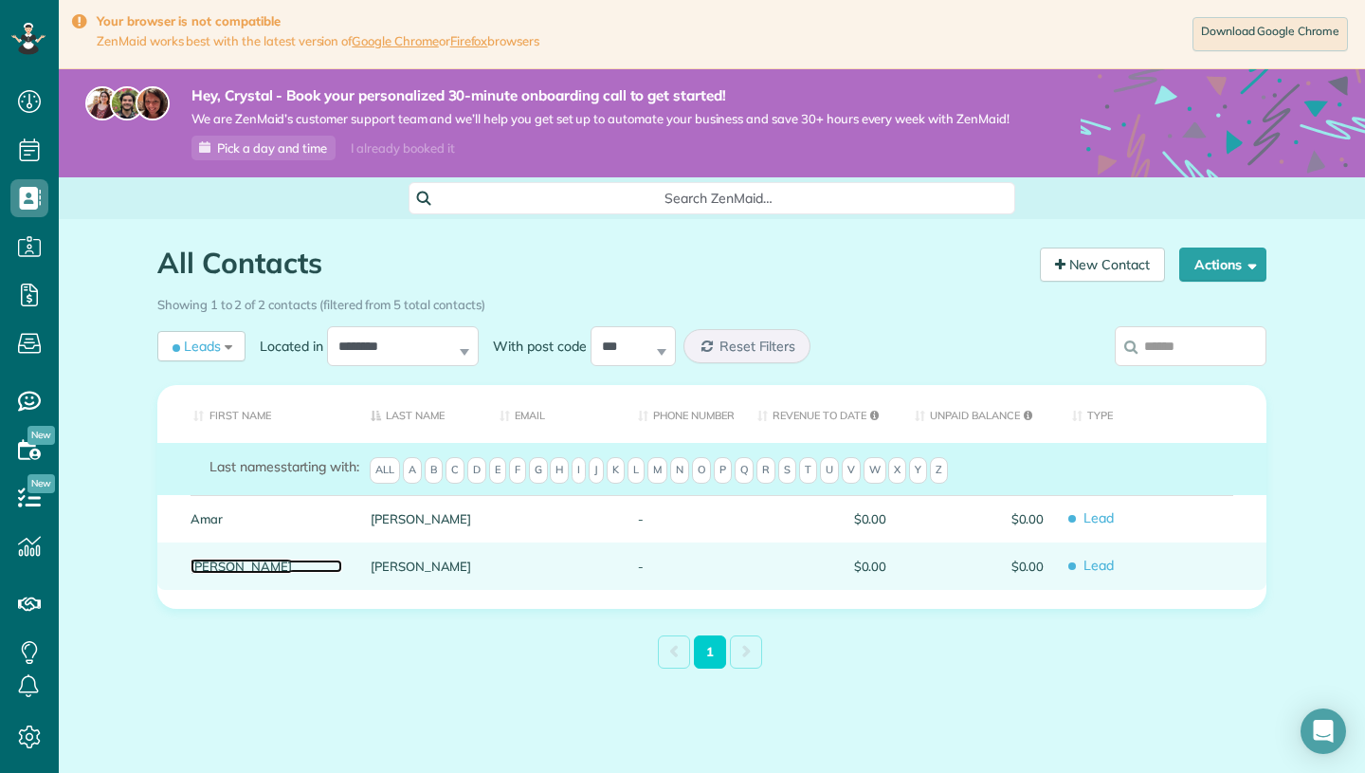
click at [223, 567] on link "Chris" at bounding box center [267, 565] width 152 height 13
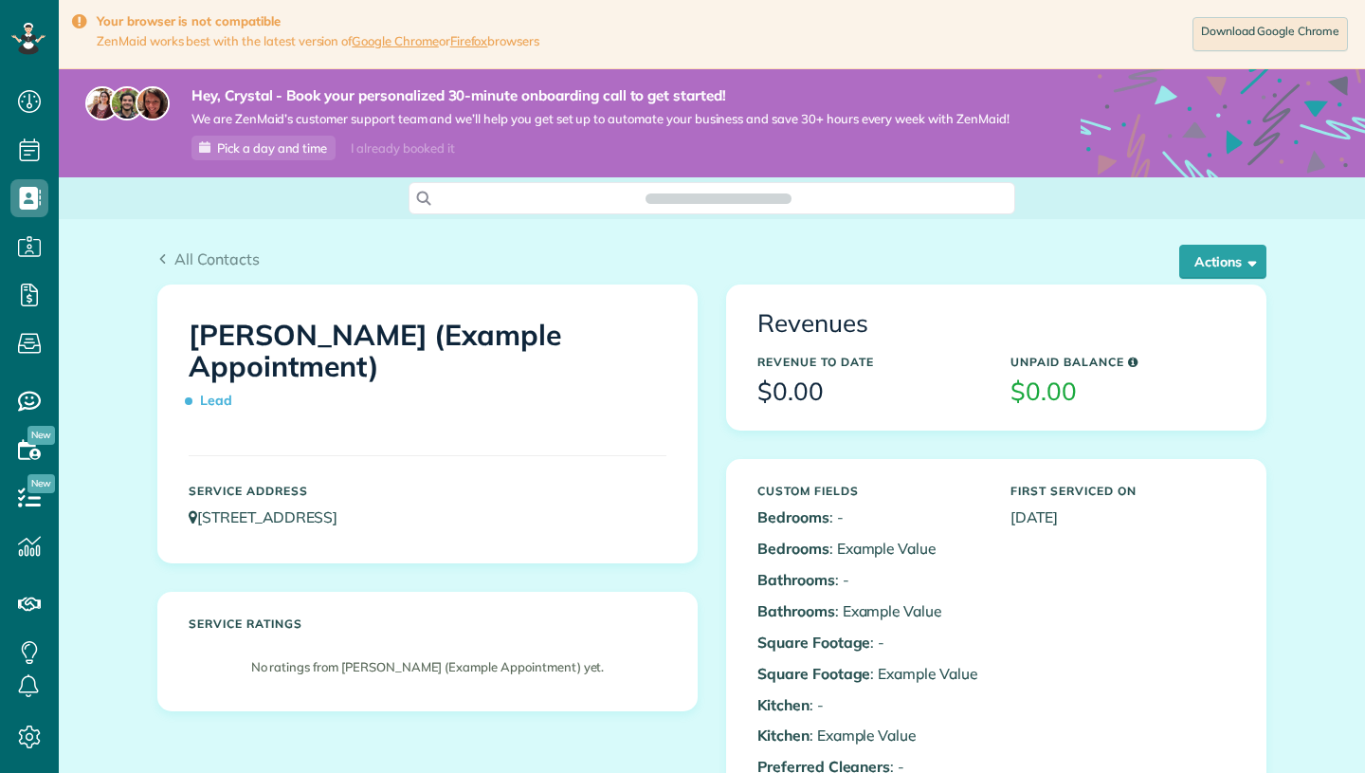
scroll to position [9, 9]
click at [180, 262] on span "All Contacts" at bounding box center [216, 258] width 85 height 19
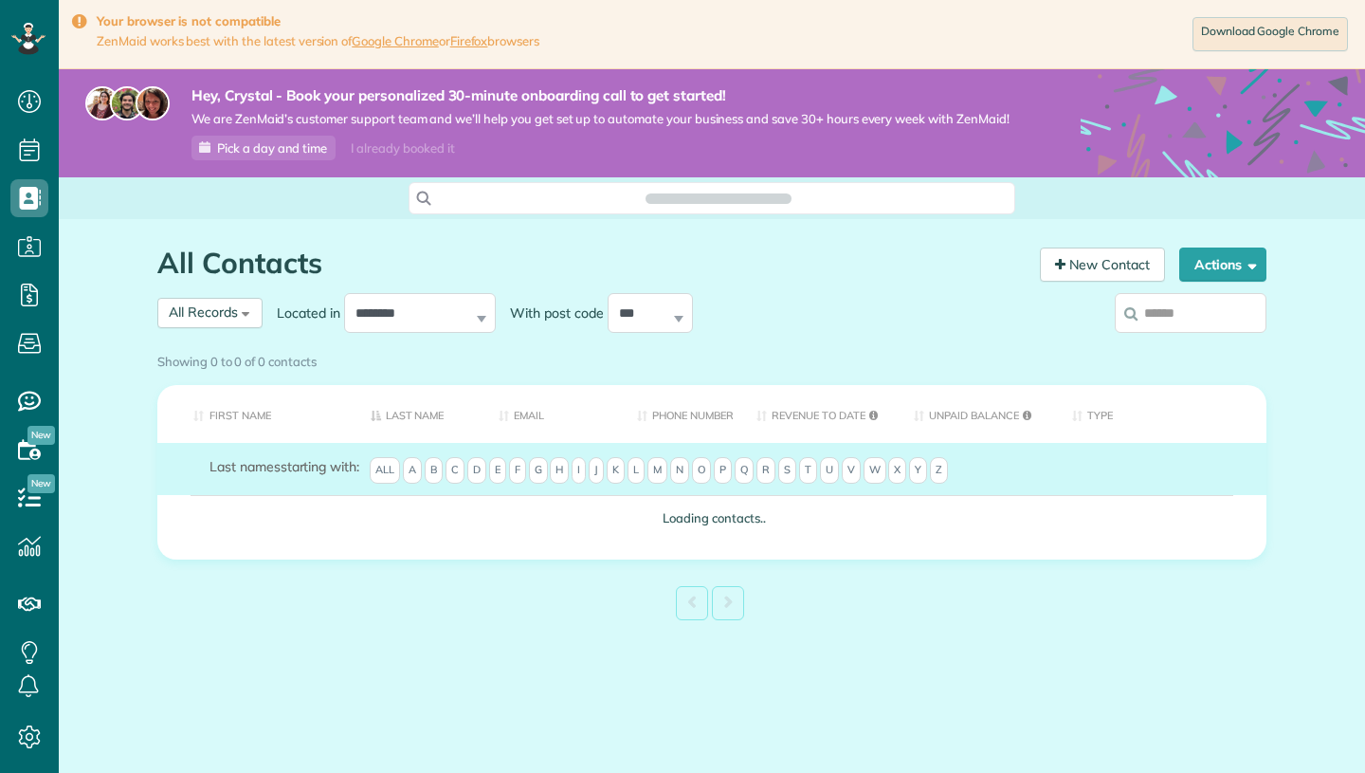
scroll to position [9, 9]
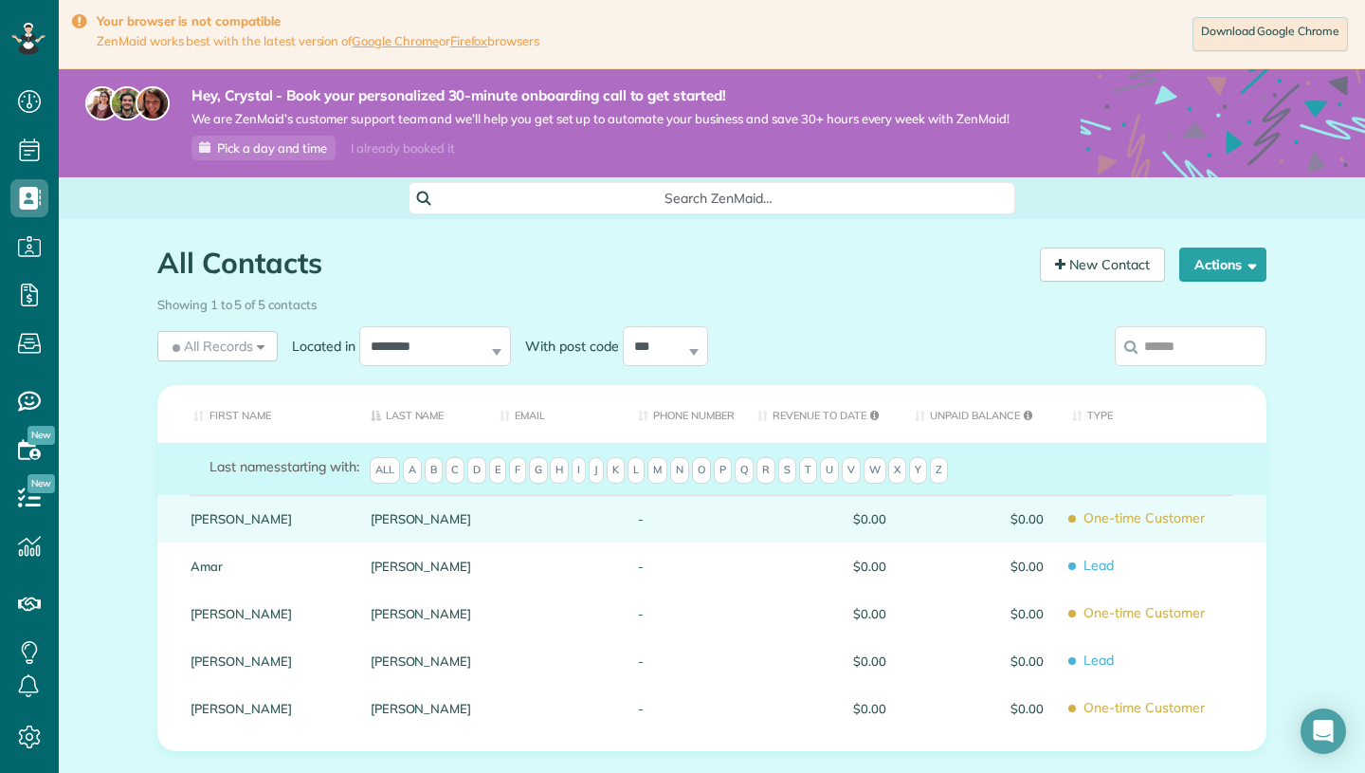
click at [523, 515] on div at bounding box center [554, 518] width 138 height 47
click at [231, 518] on link "Carolyn" at bounding box center [267, 518] width 152 height 13
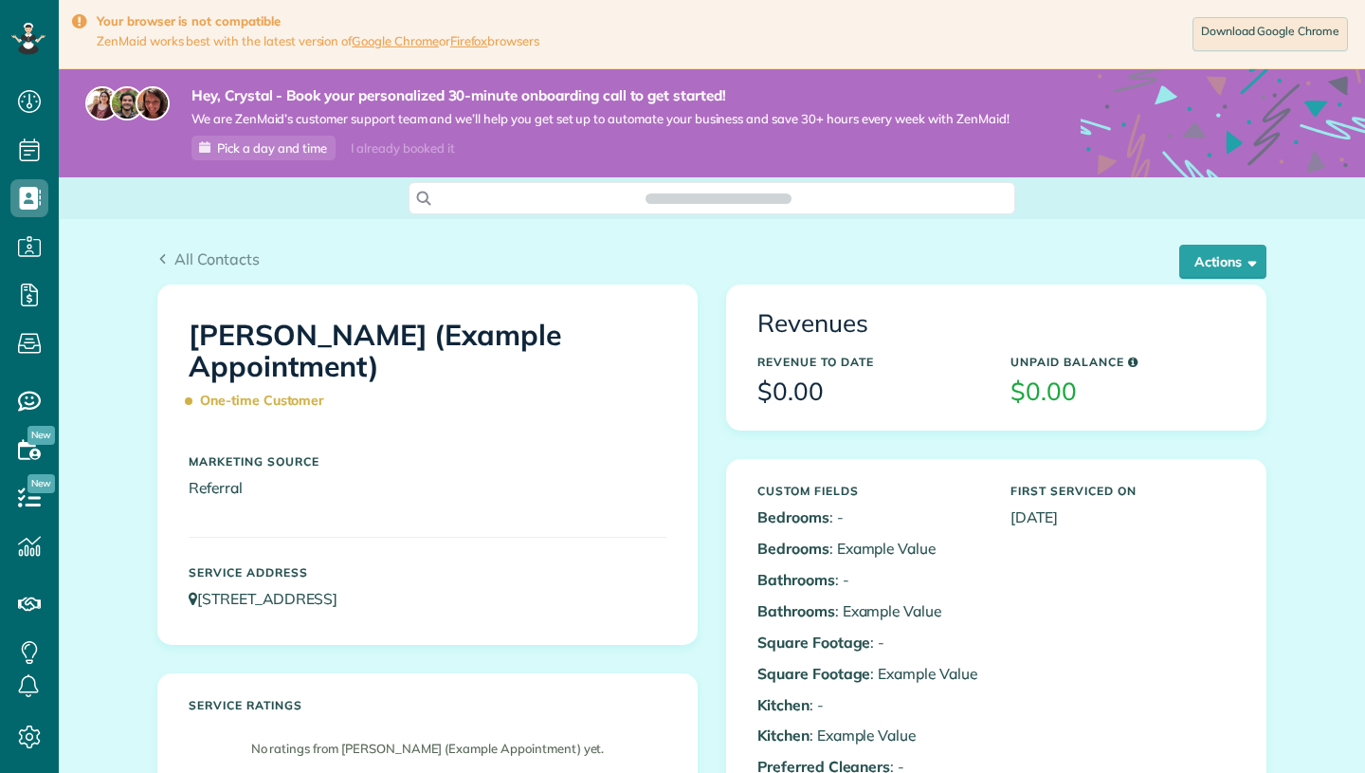
scroll to position [9, 9]
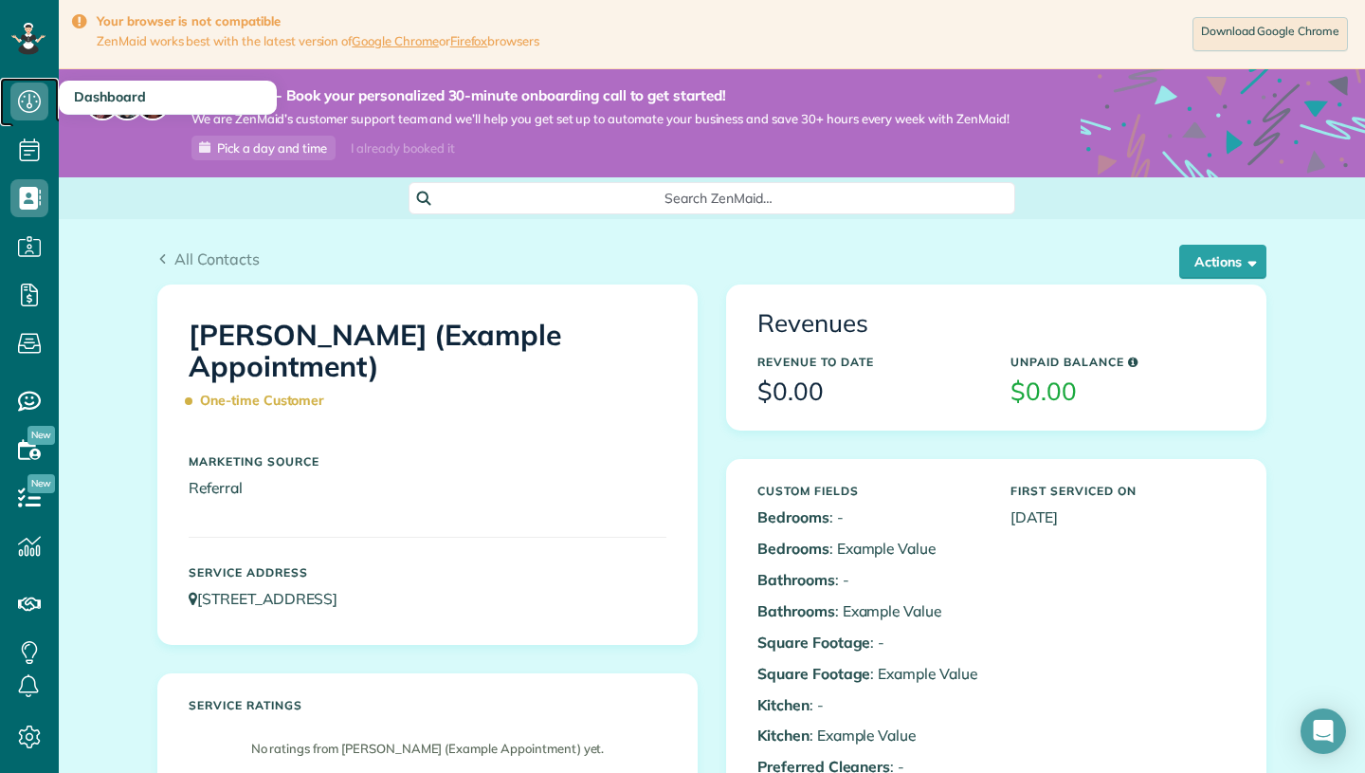
click at [38, 103] on icon at bounding box center [29, 101] width 38 height 38
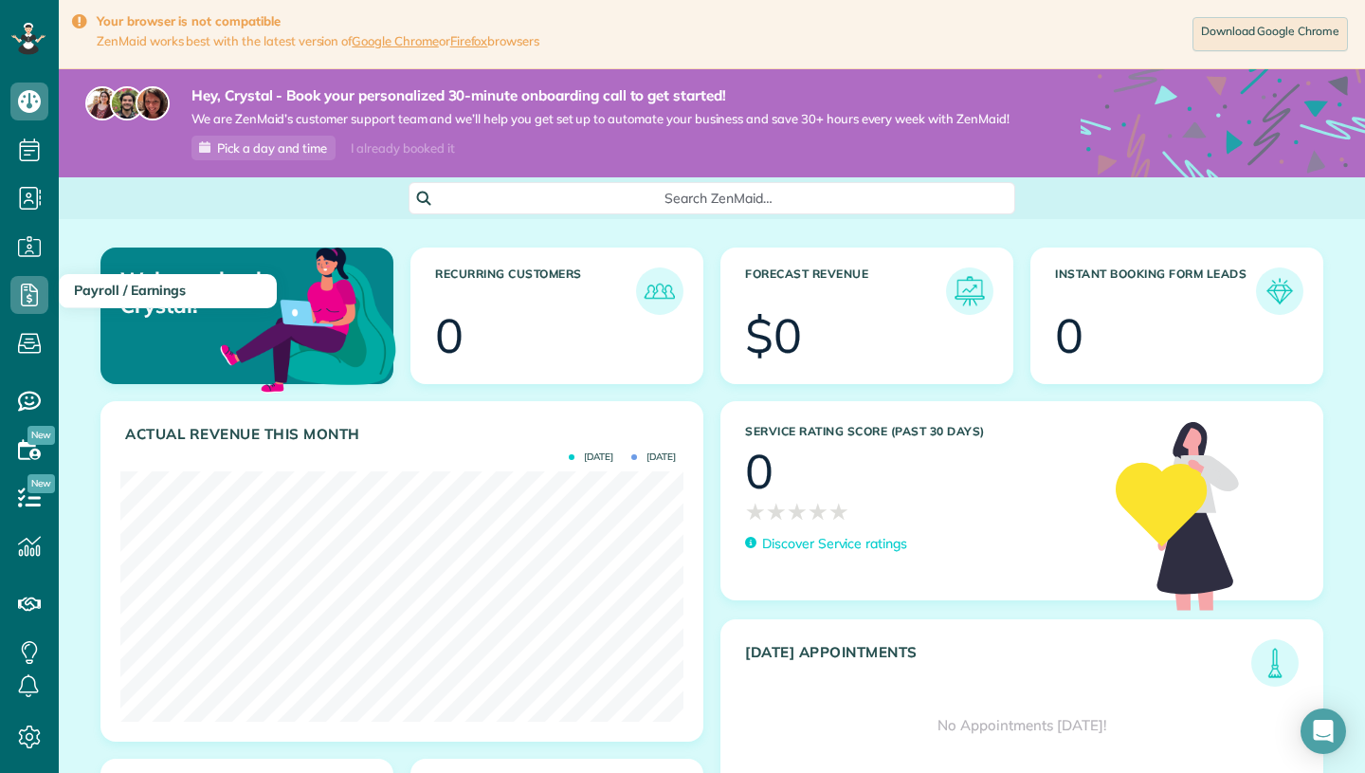
scroll to position [174, 0]
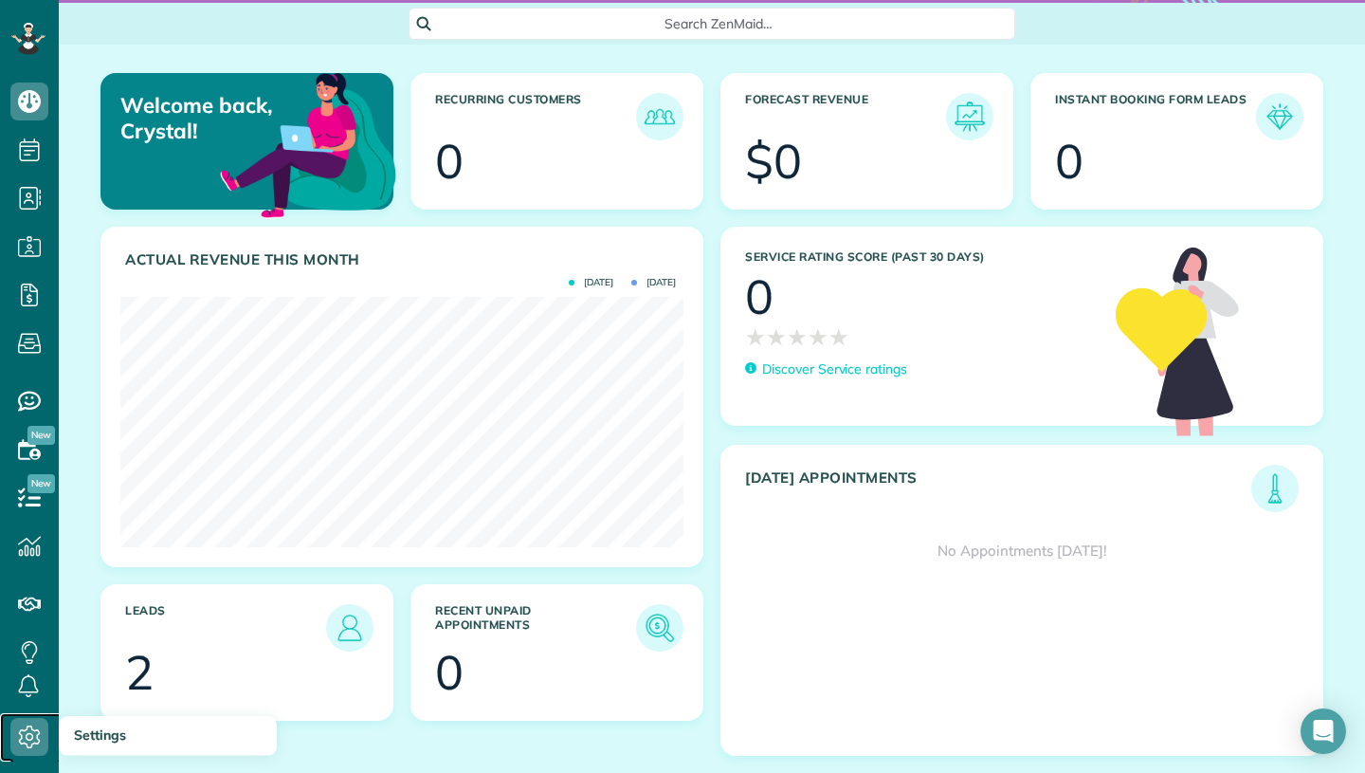
click at [20, 737] on icon at bounding box center [29, 737] width 38 height 38
